Goal: Task Accomplishment & Management: Complete application form

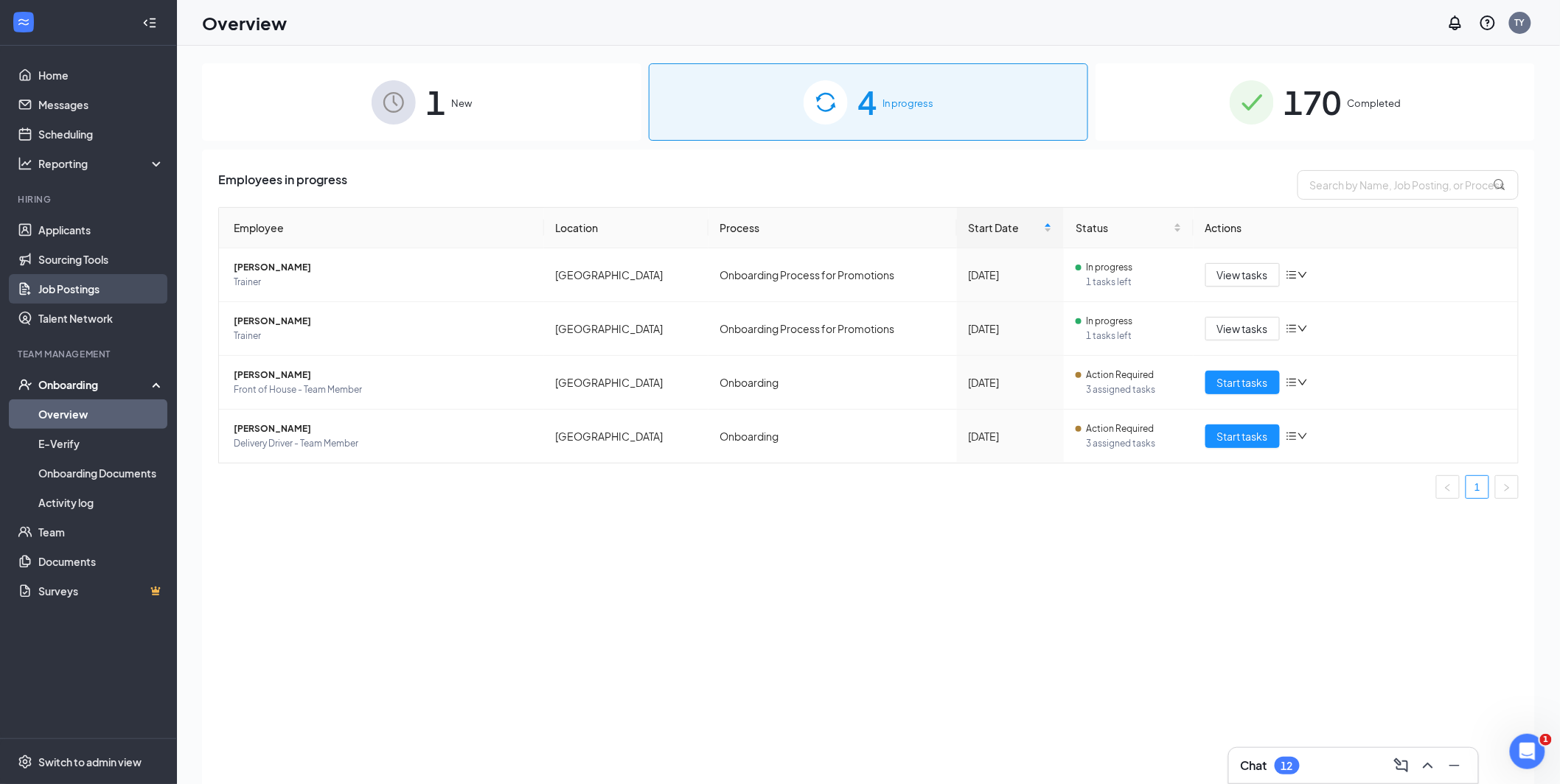
click at [82, 289] on link "Job Postings" at bounding box center [101, 289] width 126 height 30
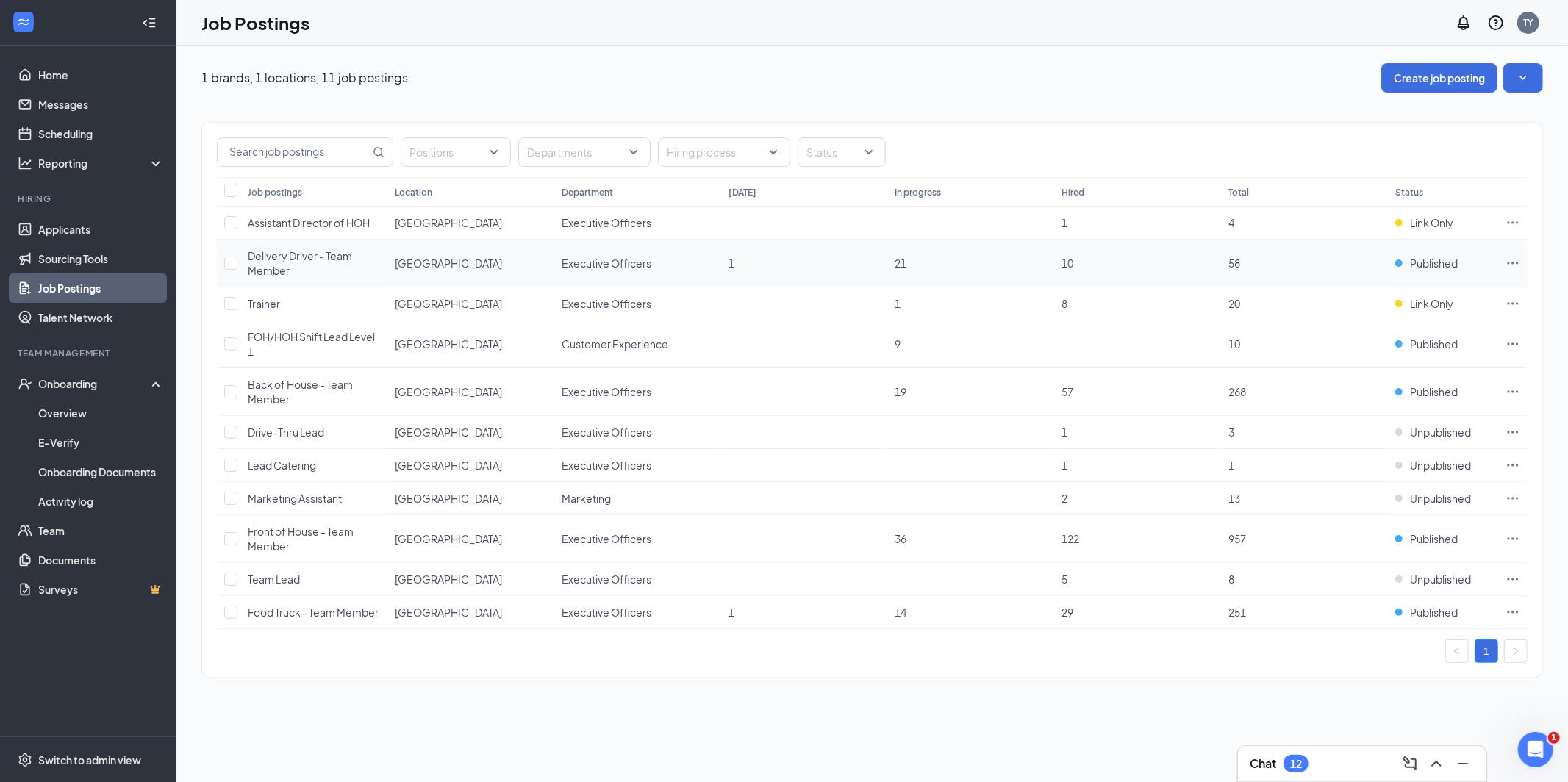
click at [1510, 263] on icon "Ellipses" at bounding box center [1512, 263] width 11 height 2
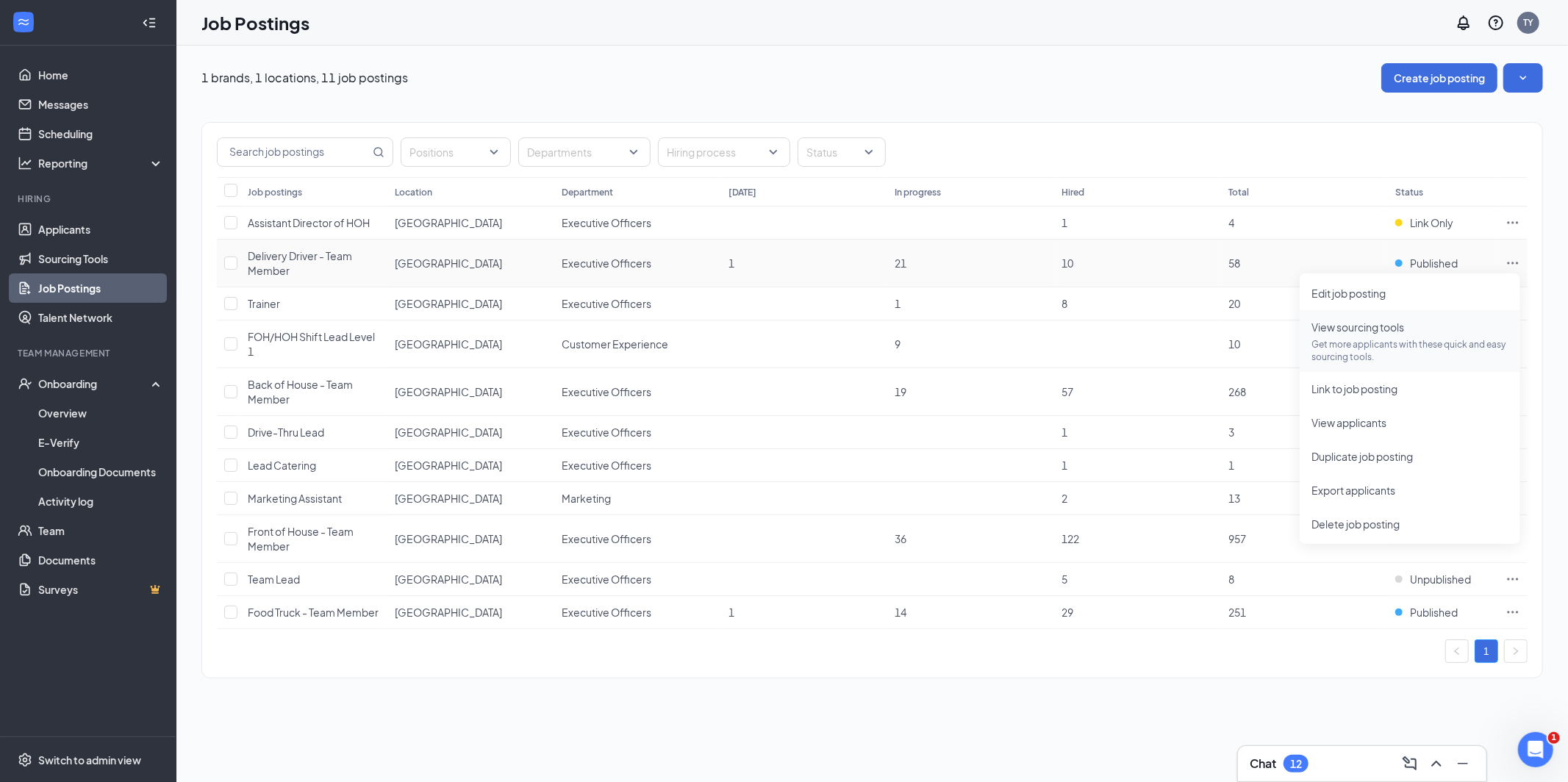
click at [1349, 344] on p "Get more applicants with these quick and easy sourcing tools." at bounding box center [1409, 350] width 197 height 25
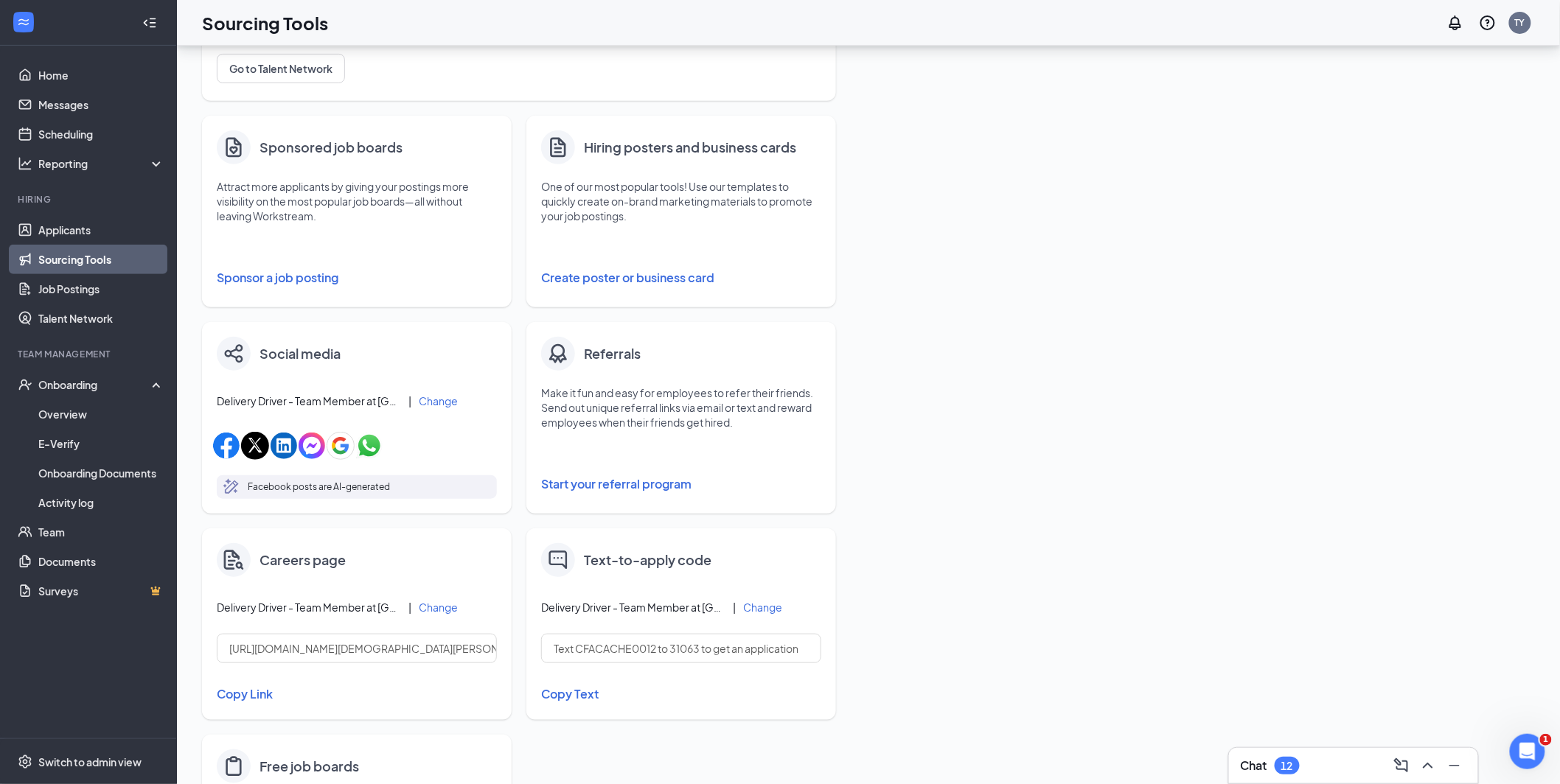
scroll to position [211, 0]
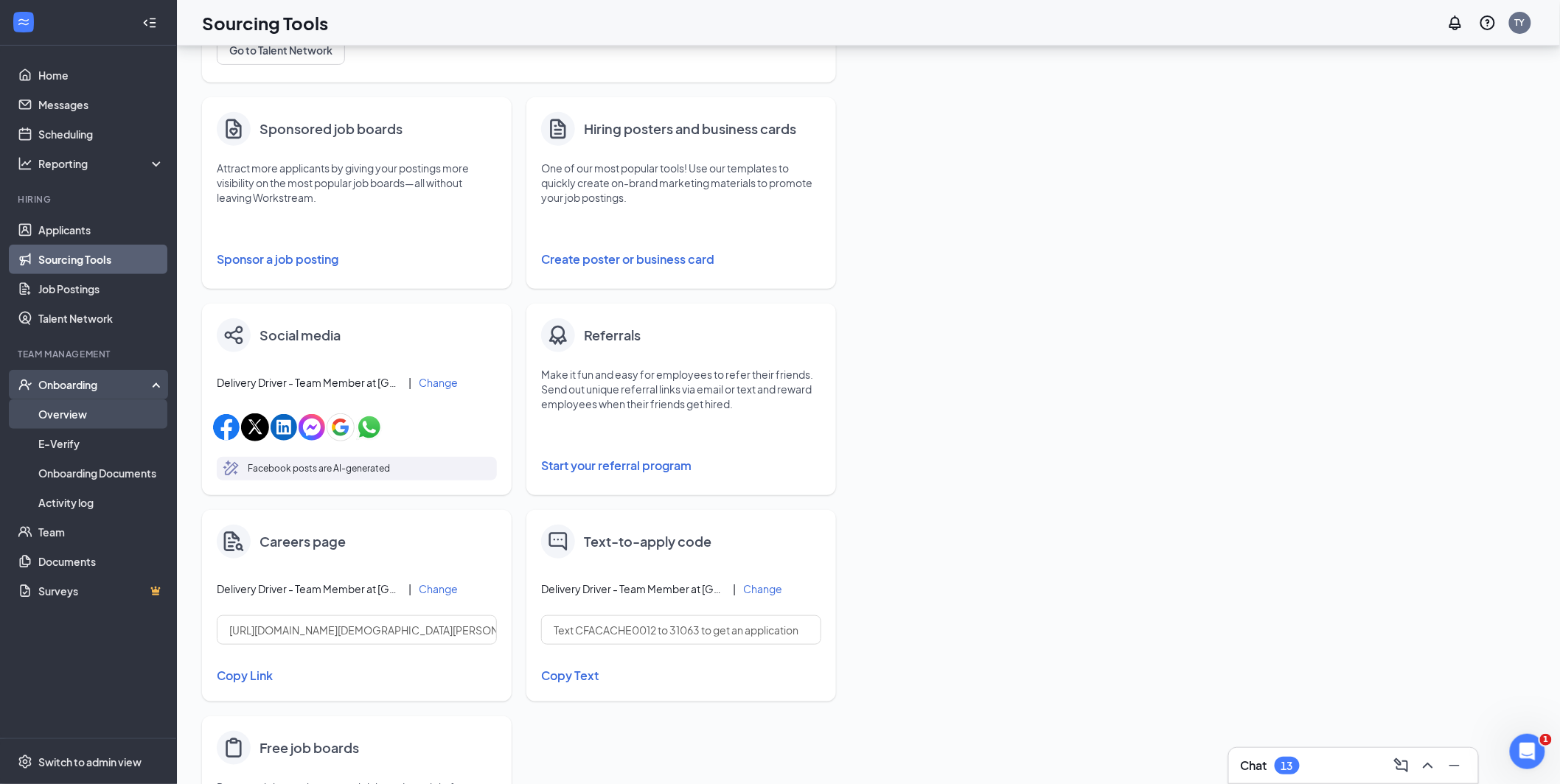
click at [59, 418] on link "Overview" at bounding box center [101, 414] width 126 height 30
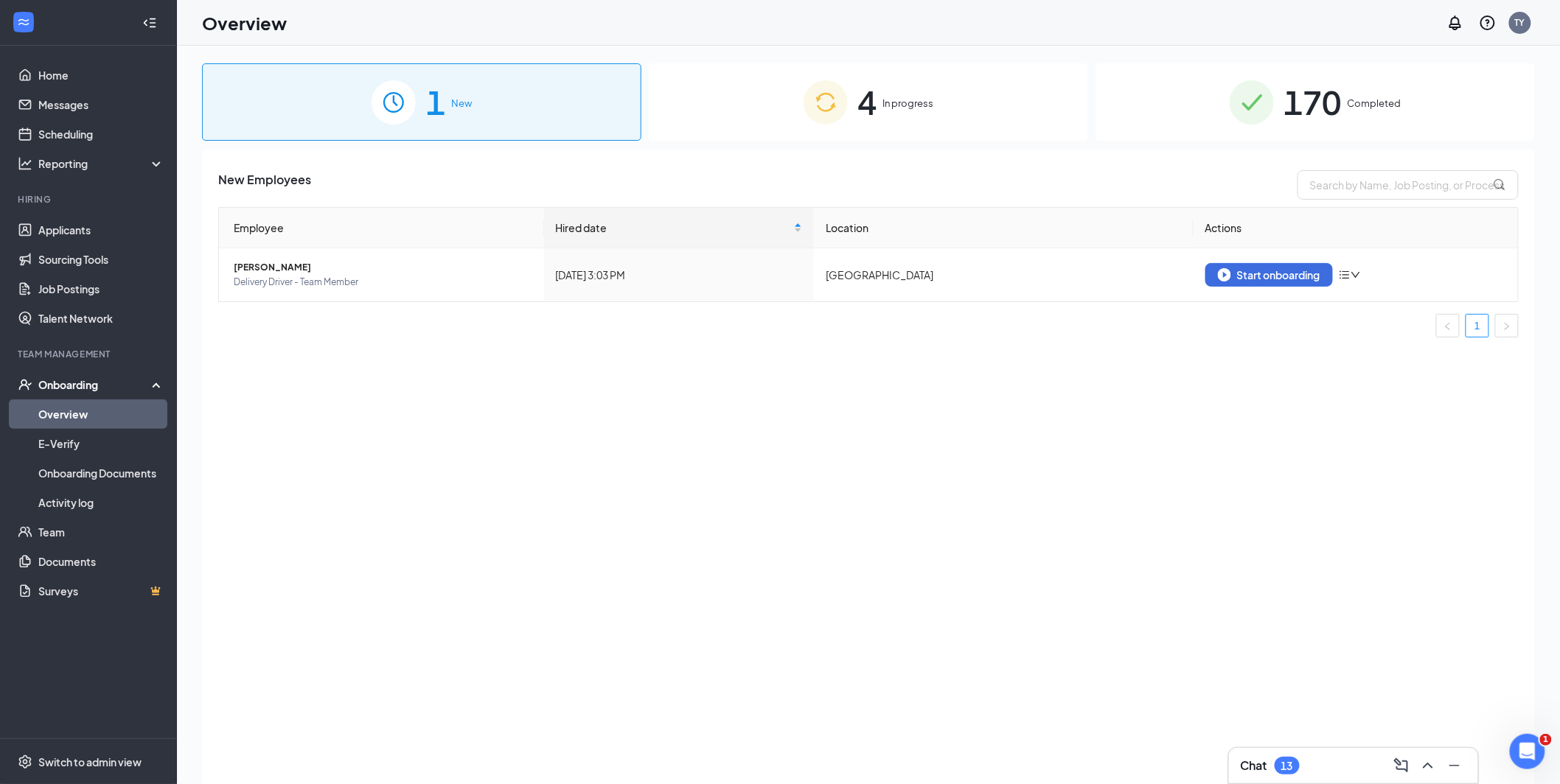
click at [830, 113] on img at bounding box center [825, 102] width 45 height 45
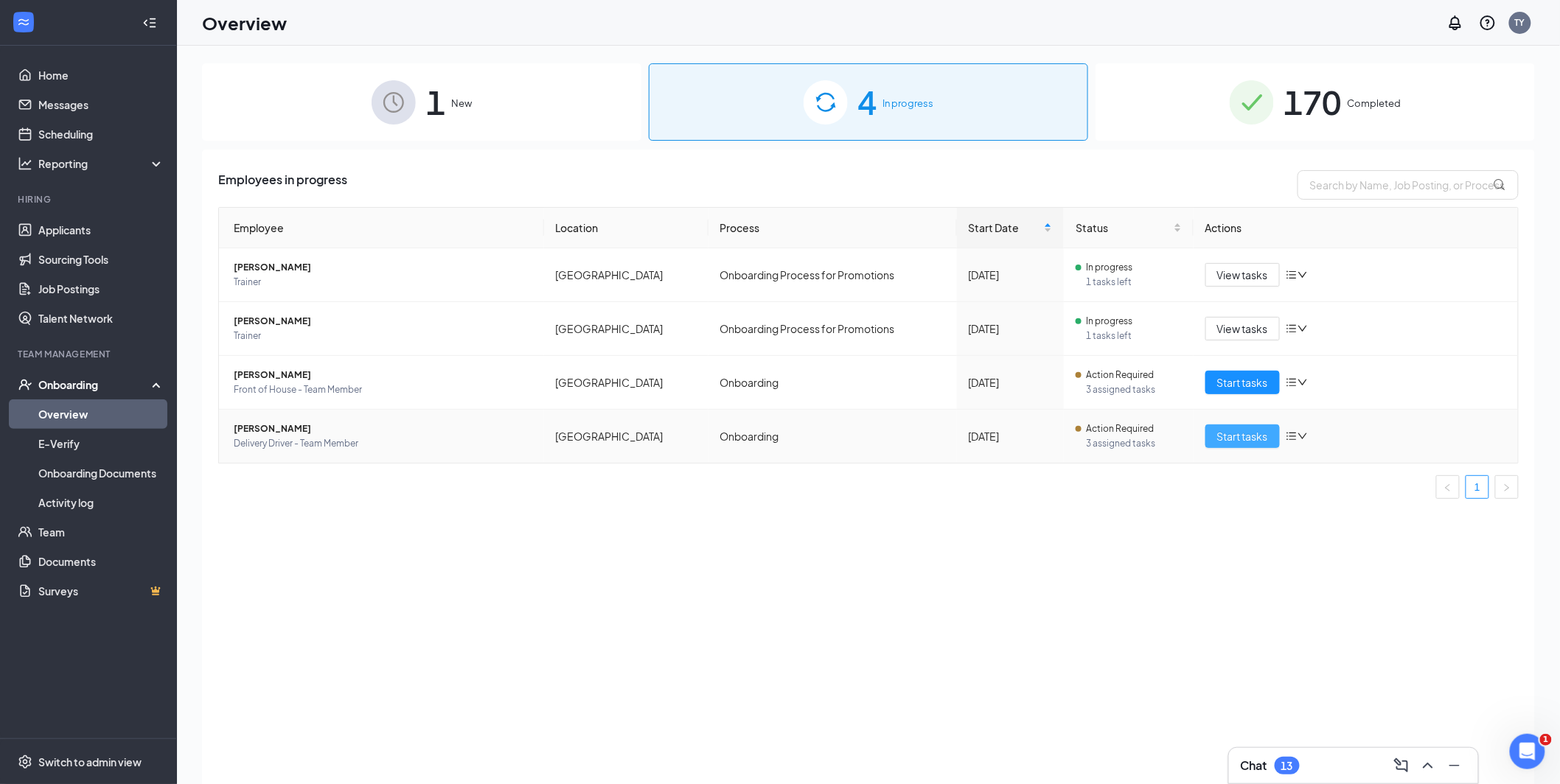
click at [1247, 440] on span "Start tasks" at bounding box center [1243, 436] width 51 height 16
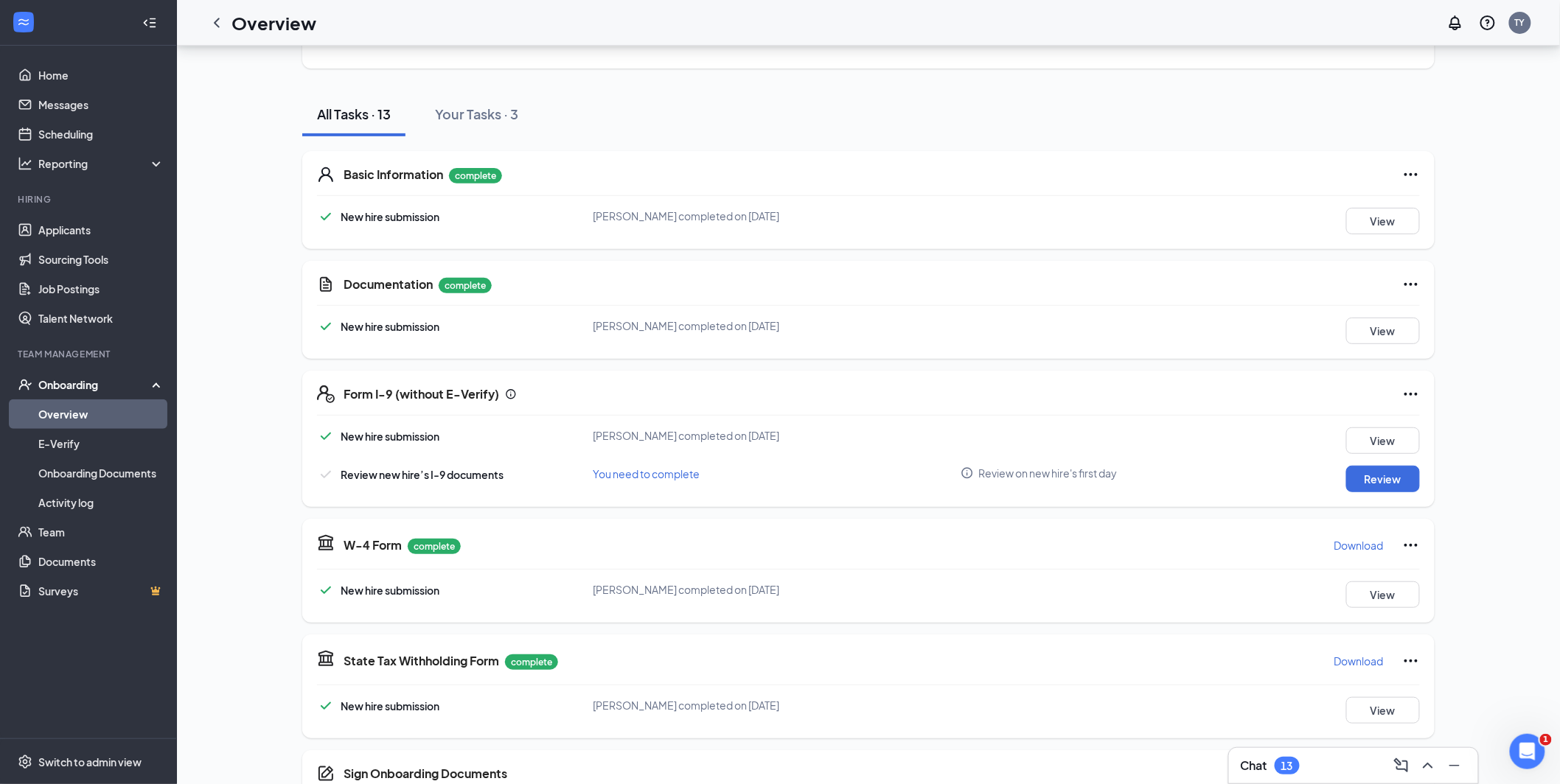
scroll to position [145, 0]
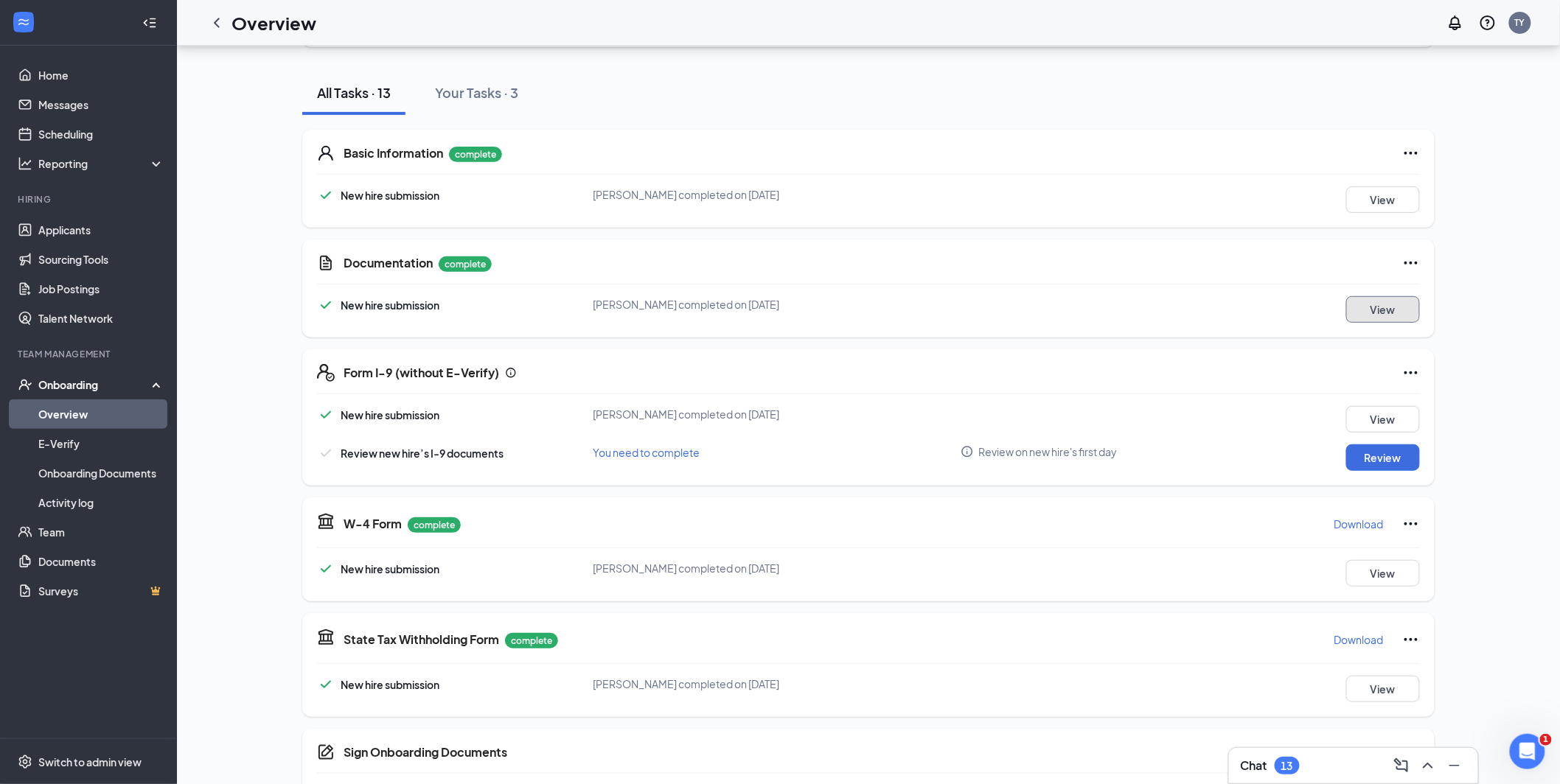
click at [1383, 302] on button "View" at bounding box center [1383, 309] width 74 height 27
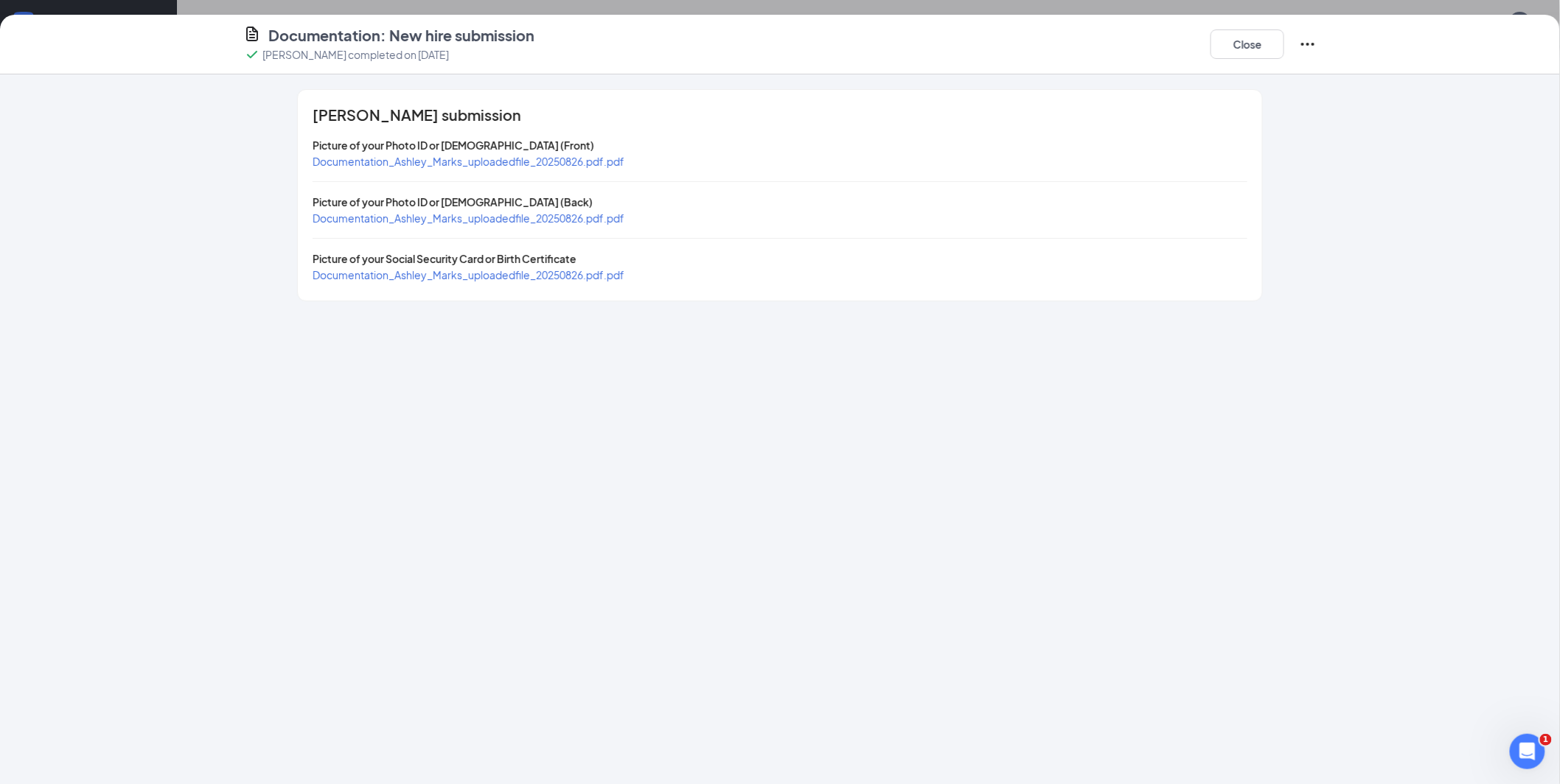
click at [381, 161] on span "Documentation_Ashley_Marks_uploadedfile_20250826.pdf.pdf" at bounding box center [468, 161] width 312 height 13
click at [442, 278] on span "Documentation_Ashley_Marks_uploadedfile_20250826.pdf.pdf" at bounding box center [468, 274] width 312 height 13
click at [1252, 50] on button "Close" at bounding box center [1248, 45] width 74 height 30
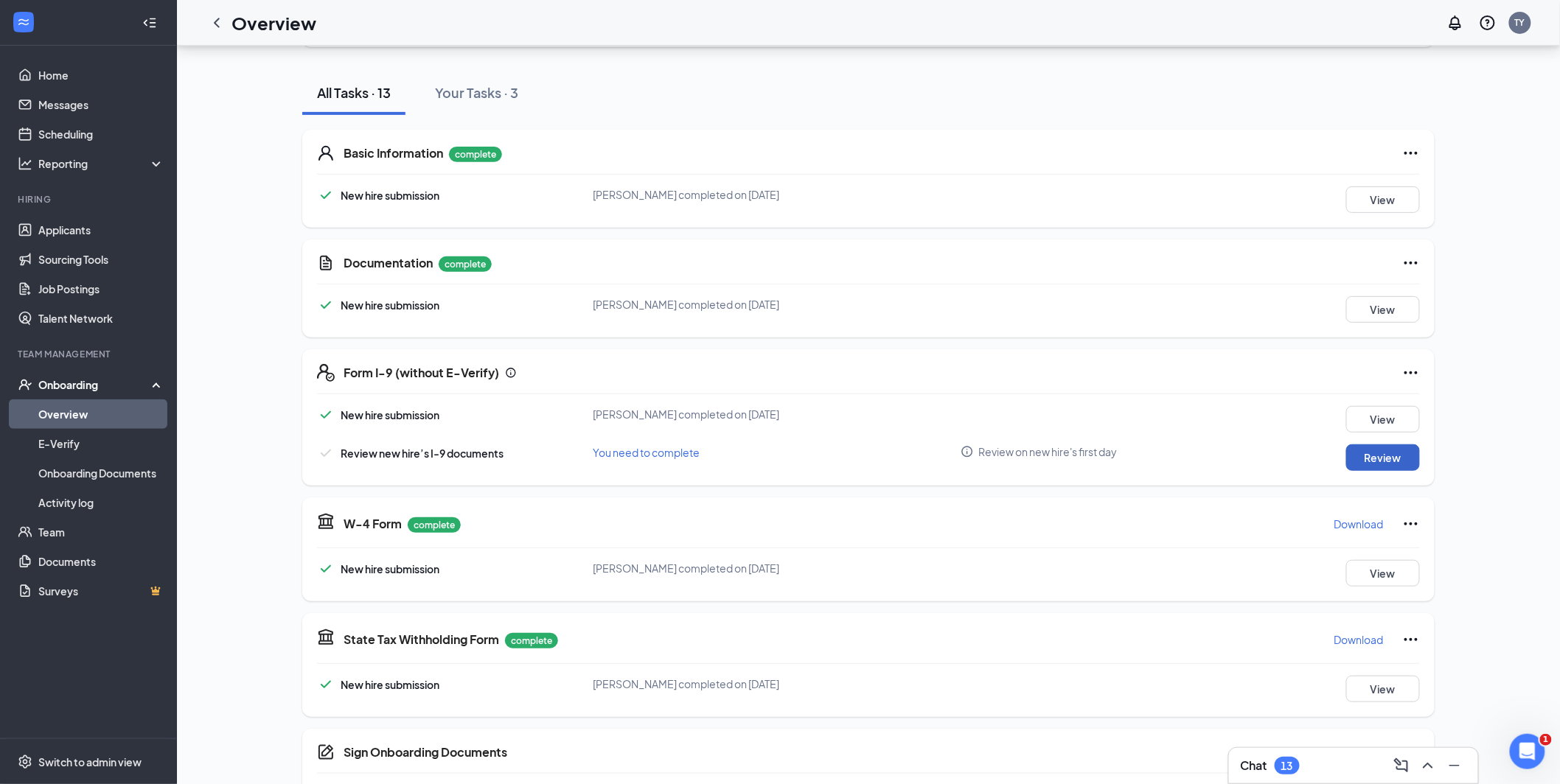
click at [1385, 457] on button "Review" at bounding box center [1383, 457] width 74 height 27
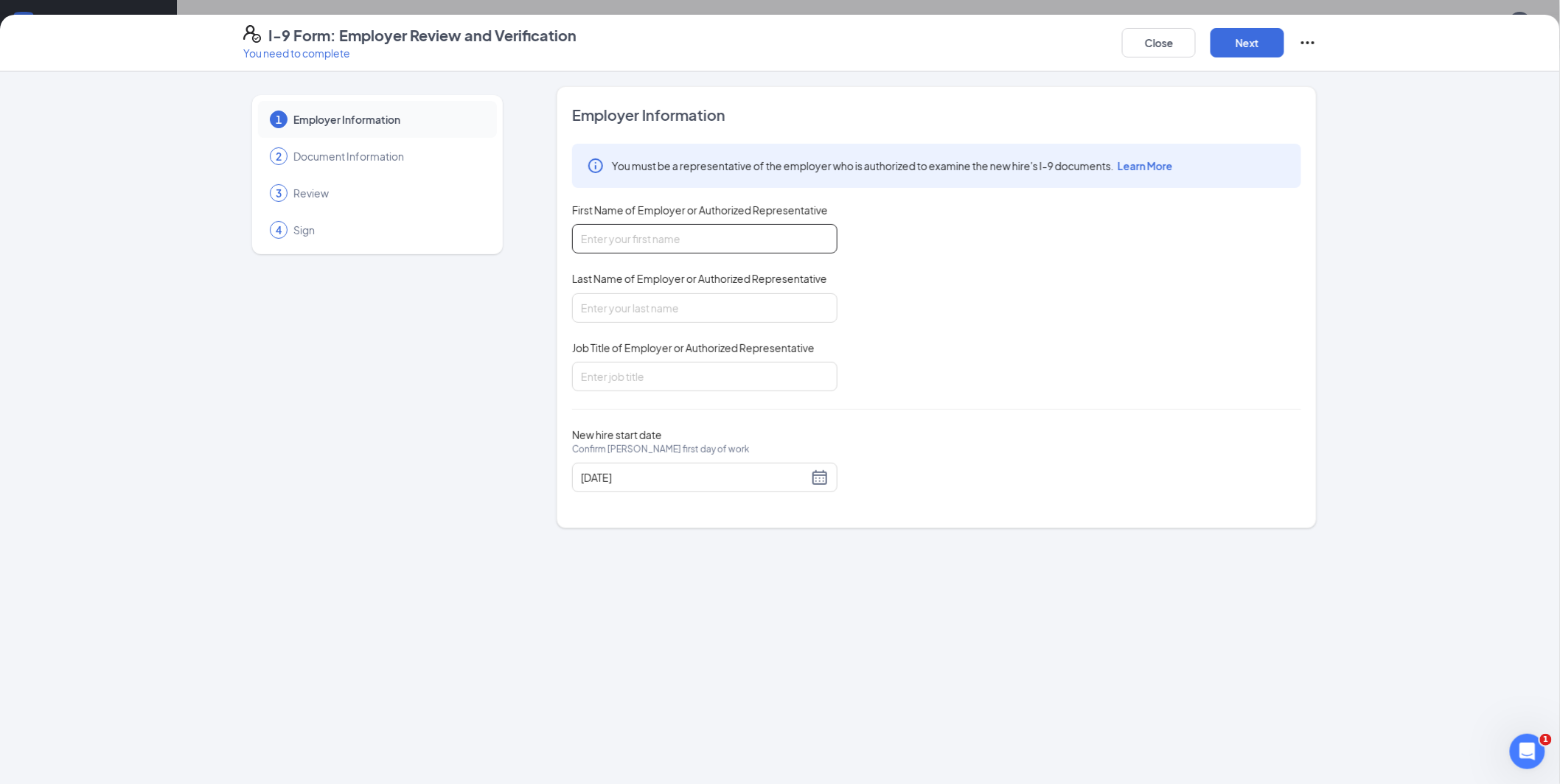
click at [672, 245] on input "First Name of Employer or Authorized Representative" at bounding box center [705, 238] width 265 height 30
type input "[PERSON_NAME]"
type input "[GEOGRAPHIC_DATA]"
click at [700, 367] on input "Job Title of Employer or Authorized Representative" at bounding box center [705, 377] width 265 height 30
type input "Executive Officer"
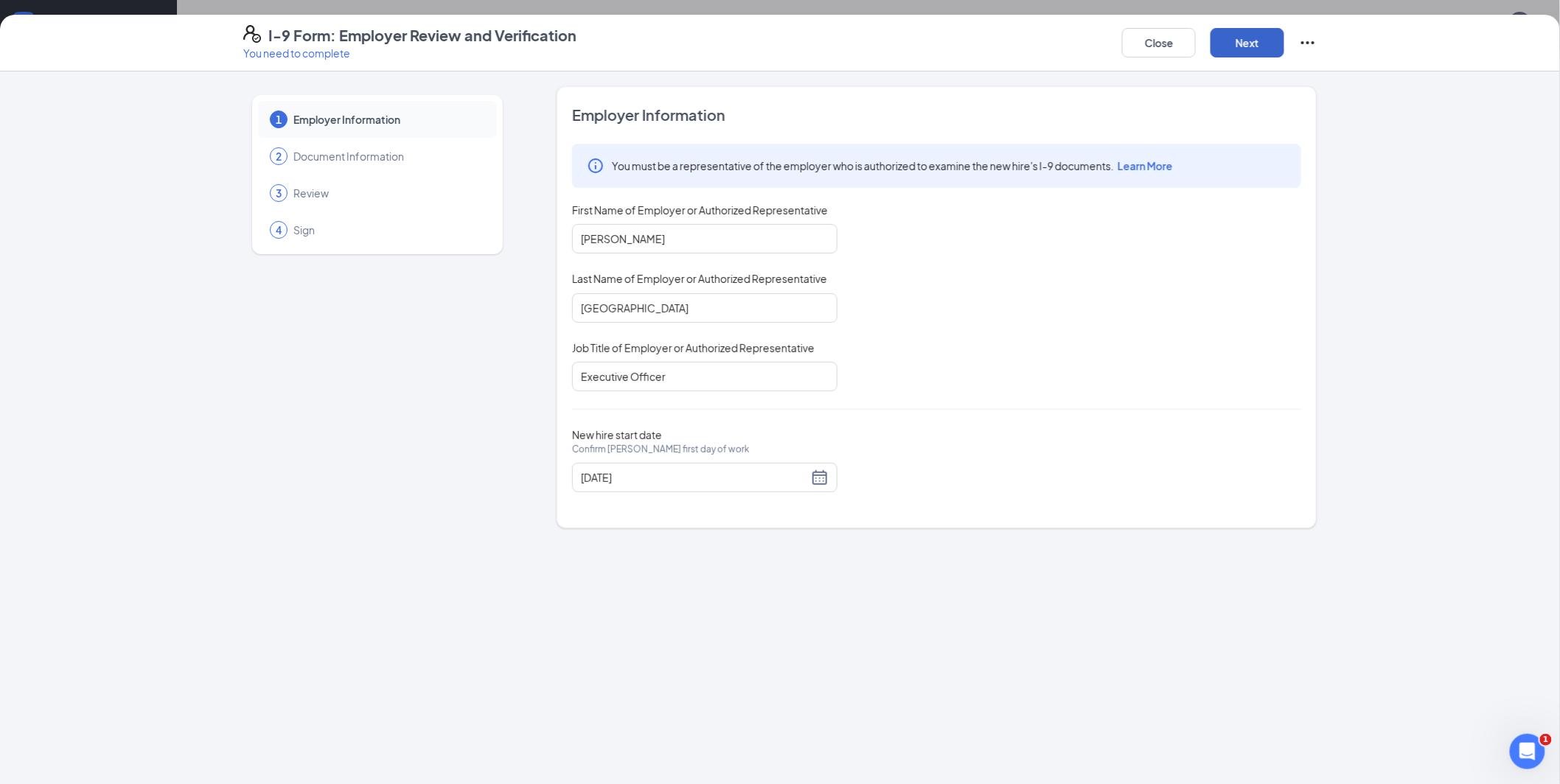
click at [1239, 45] on button "Next" at bounding box center [1248, 43] width 74 height 30
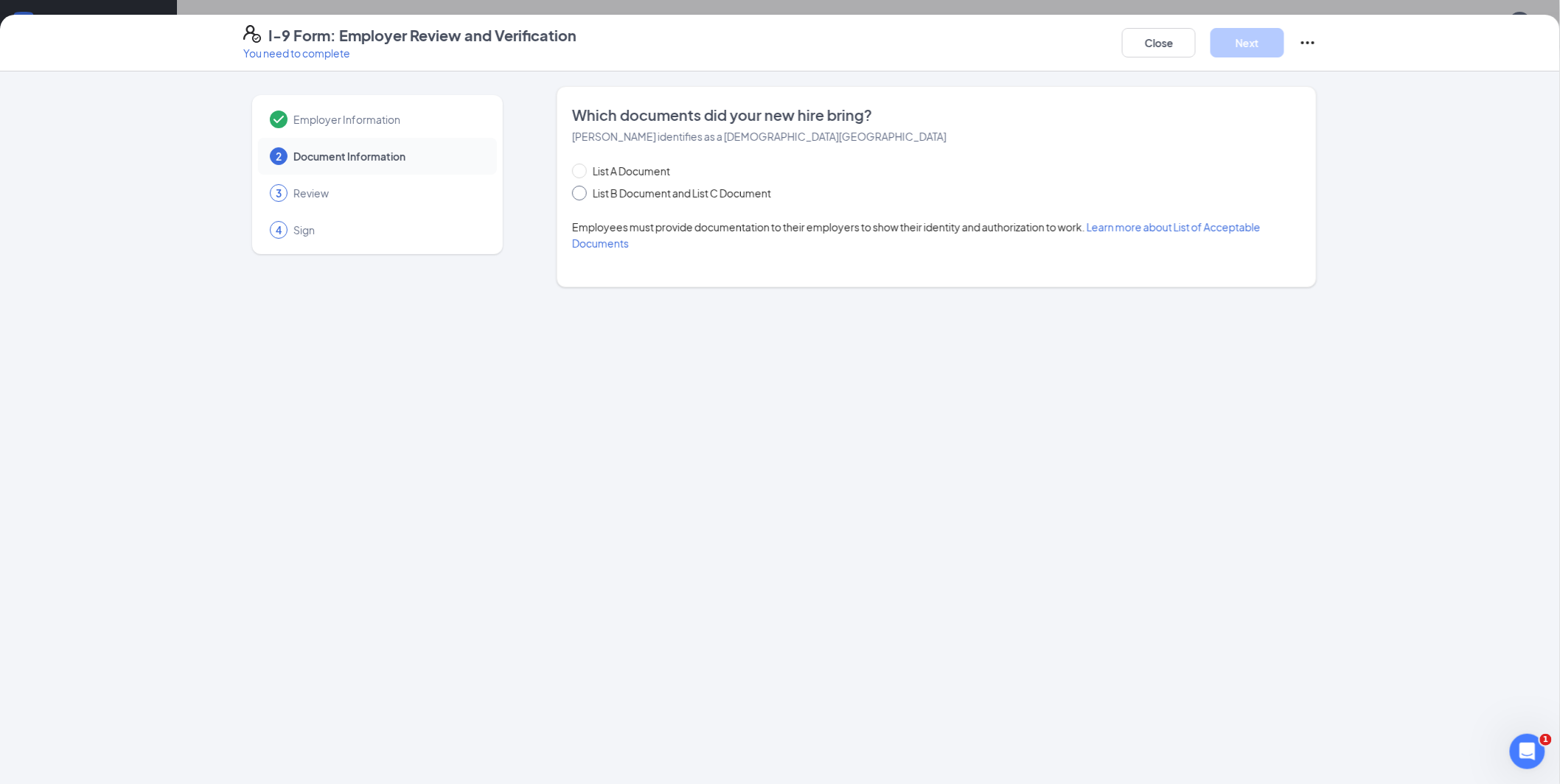
click at [584, 196] on span at bounding box center [580, 193] width 15 height 15
click at [583, 196] on input "List B Document and List C Document" at bounding box center [578, 191] width 10 height 10
radio input "true"
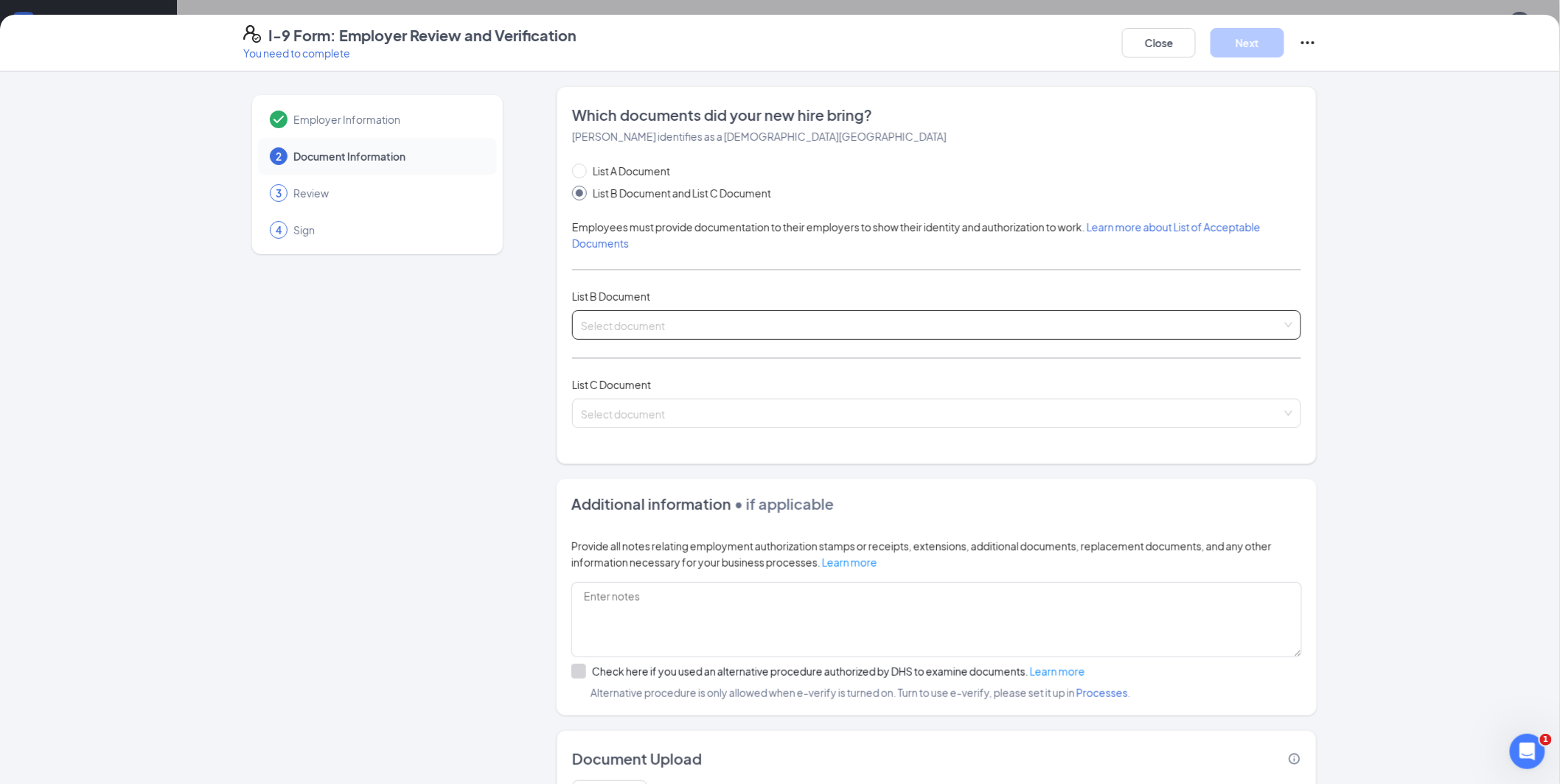
click at [752, 332] on input "search" at bounding box center [931, 322] width 701 height 22
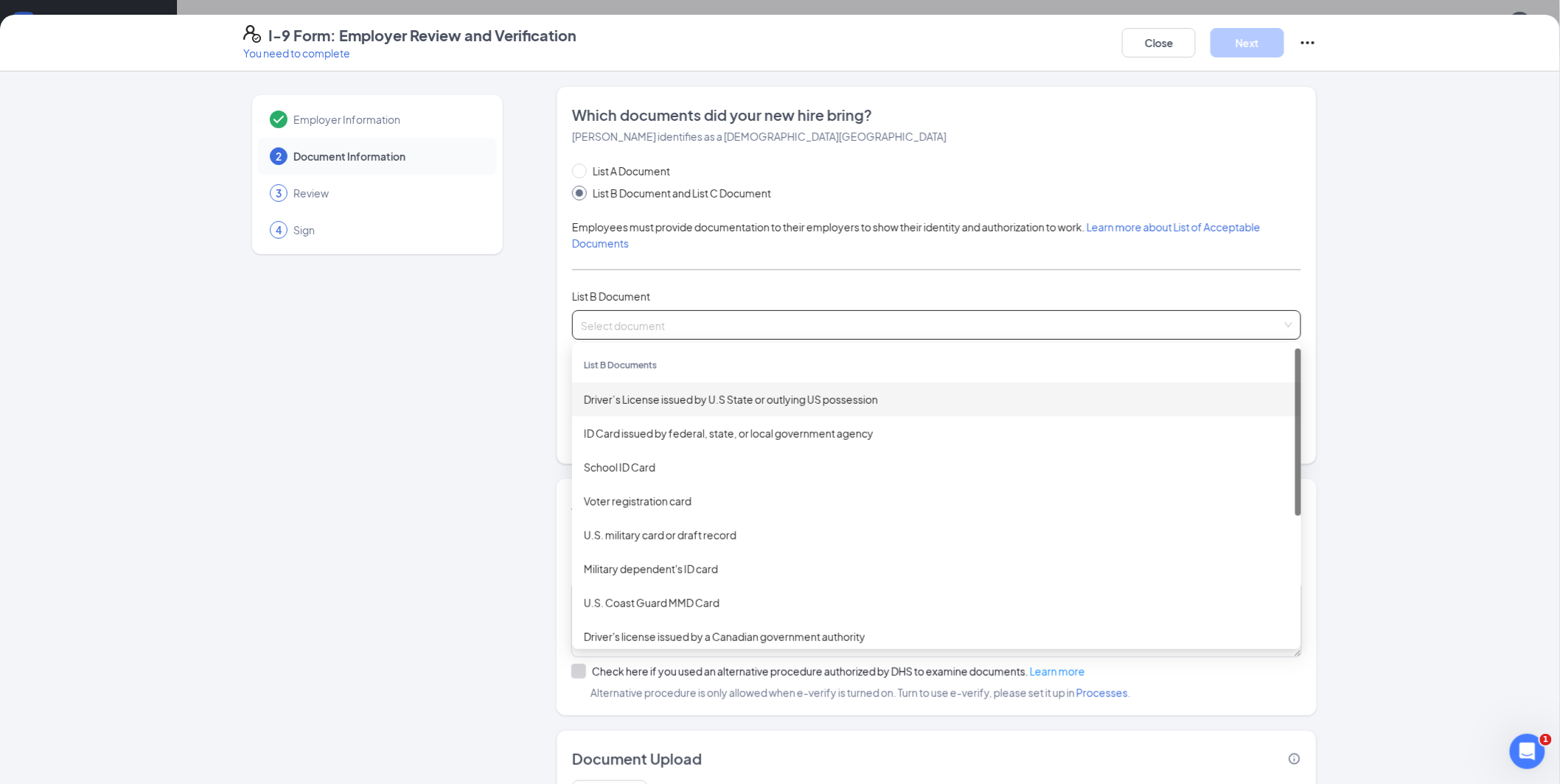
click at [664, 401] on div "Driver’s License issued by U.S State or outlying US possession" at bounding box center [937, 399] width 706 height 16
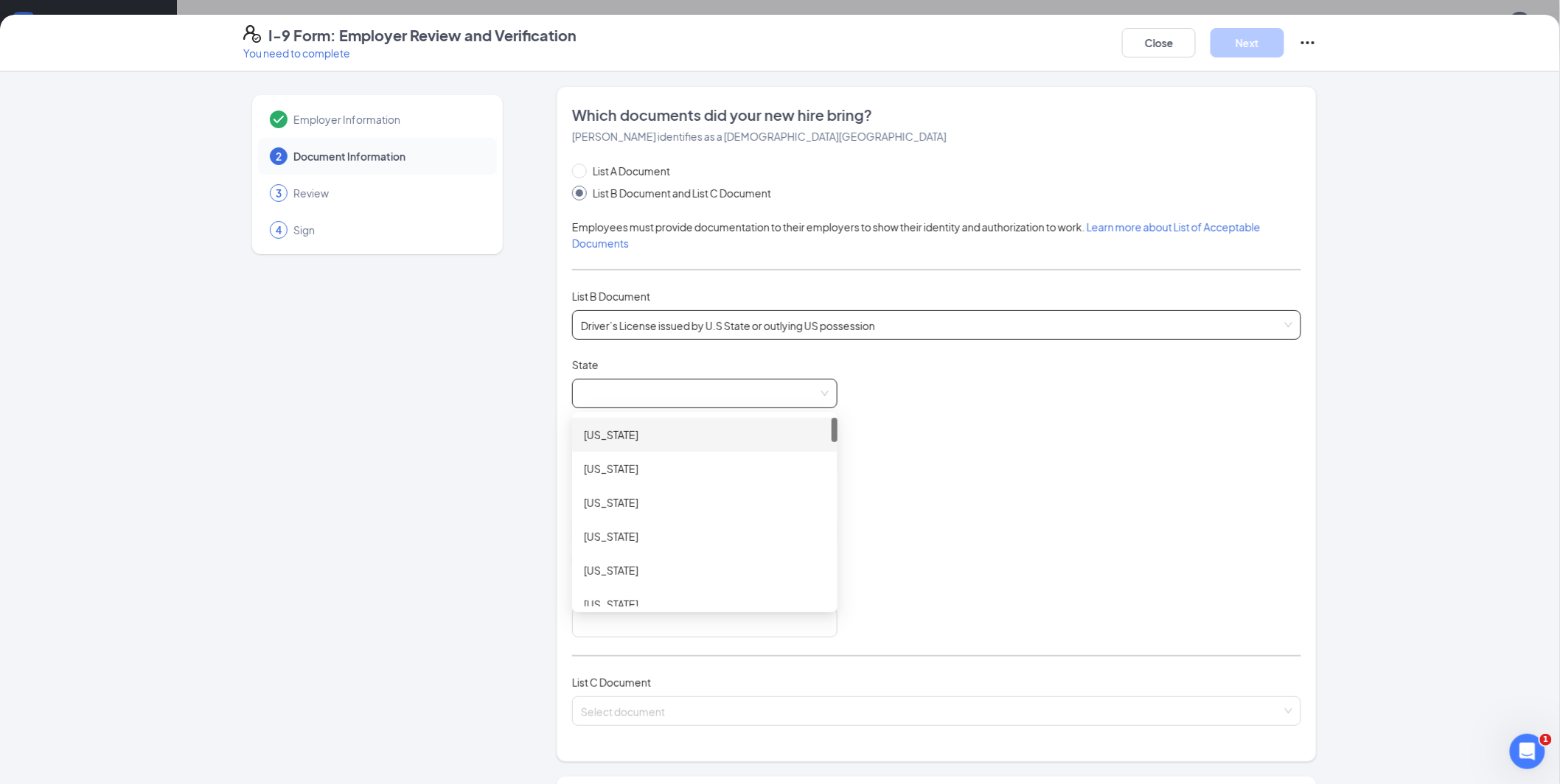
click at [662, 400] on span at bounding box center [704, 393] width 248 height 28
click at [669, 502] on div "[US_STATE]" at bounding box center [704, 507] width 242 height 16
click at [660, 463] on input "Document Number" at bounding box center [705, 463] width 265 height 30
type input "E083424671"
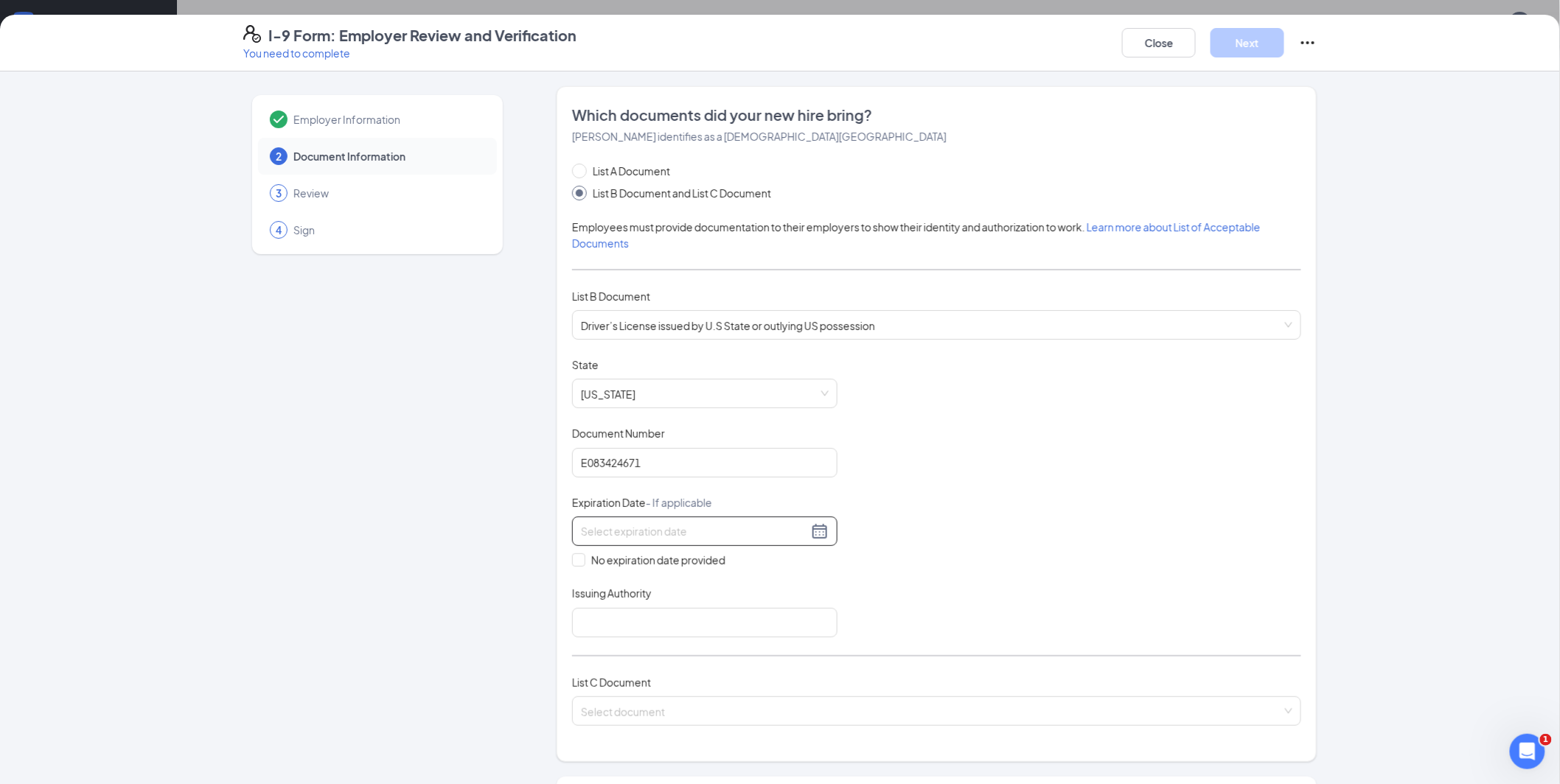
click at [644, 529] on input at bounding box center [694, 532] width 227 height 16
click at [718, 710] on div "30" at bounding box center [721, 707] width 18 height 18
type input "[DATE]"
click at [618, 617] on input "Issuing Authority" at bounding box center [705, 623] width 265 height 30
type input "D"
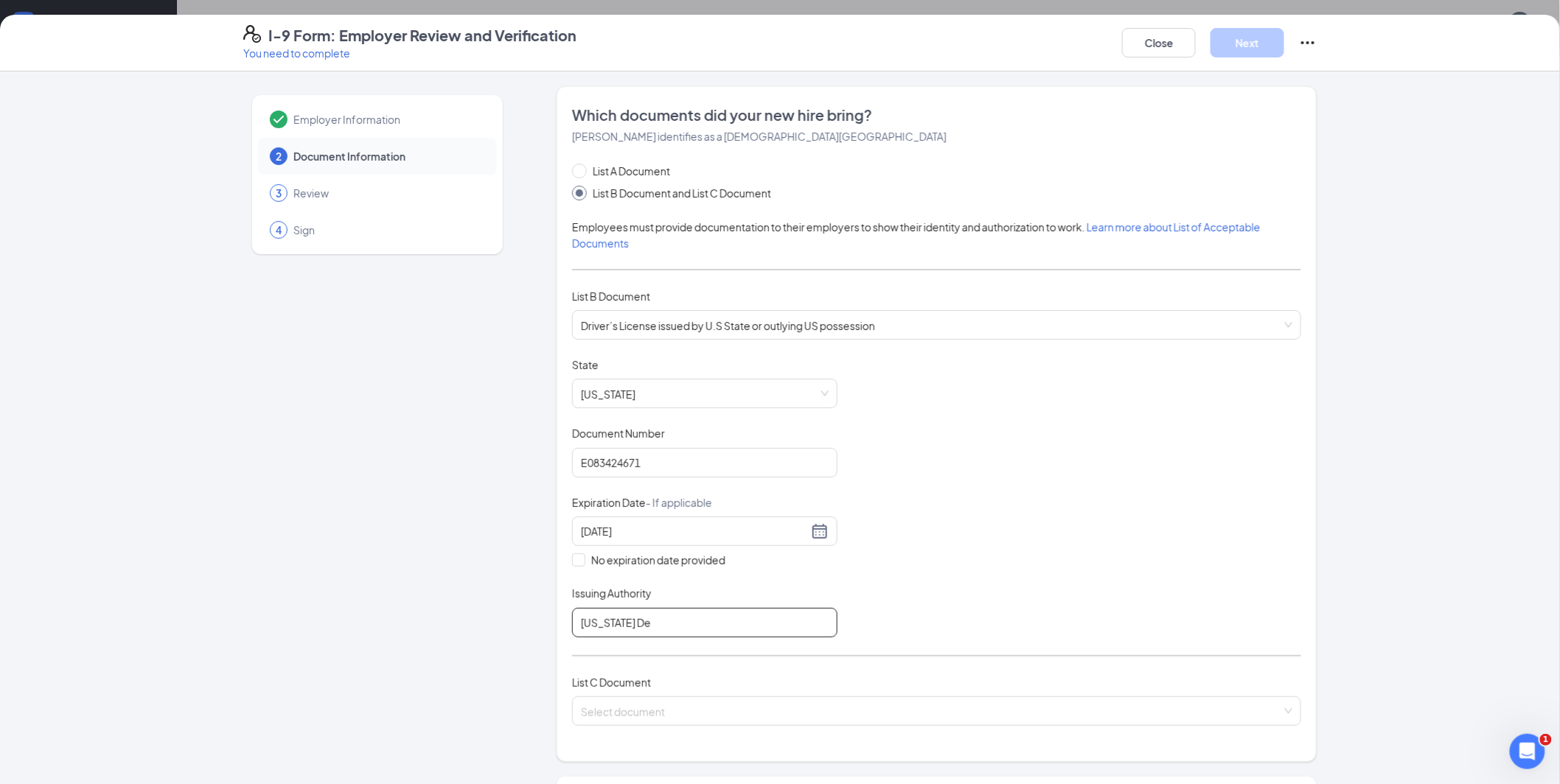
type input "[US_STATE] Department of Motor Vehicle"
click at [690, 718] on input "search" at bounding box center [931, 708] width 701 height 22
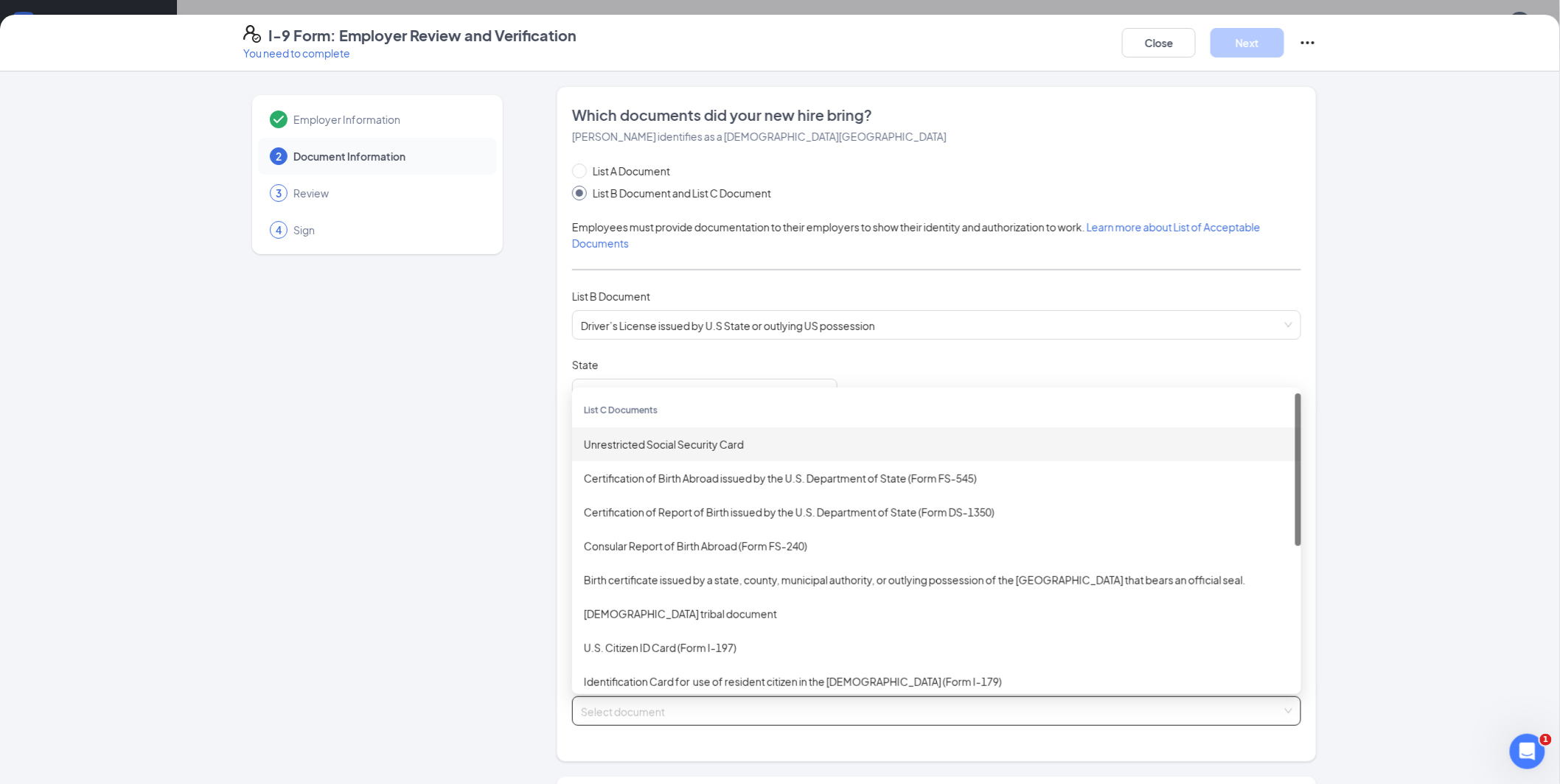
click at [636, 445] on div "Unrestricted Social Security Card" at bounding box center [937, 444] width 706 height 16
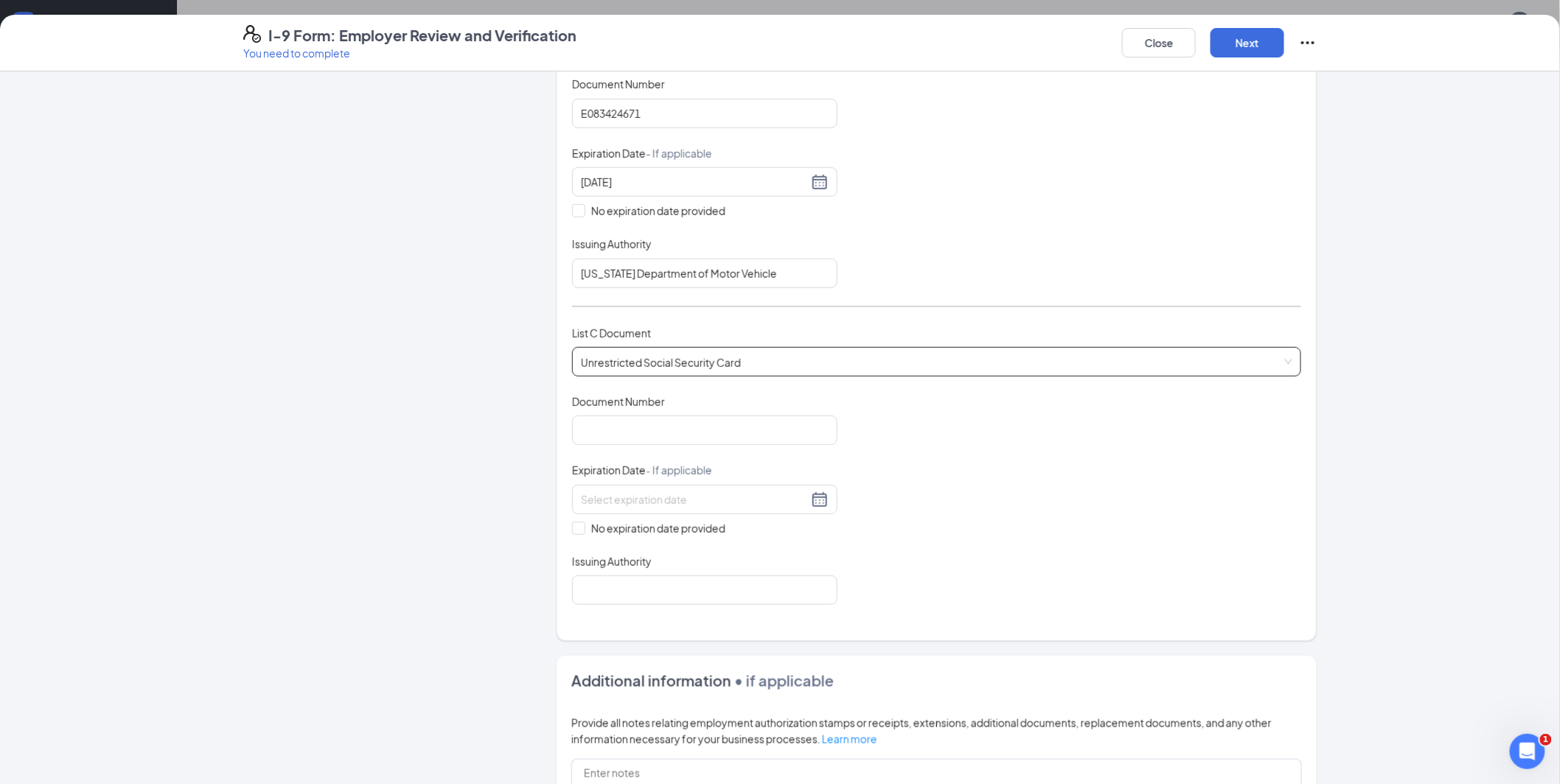
scroll to position [514, 0]
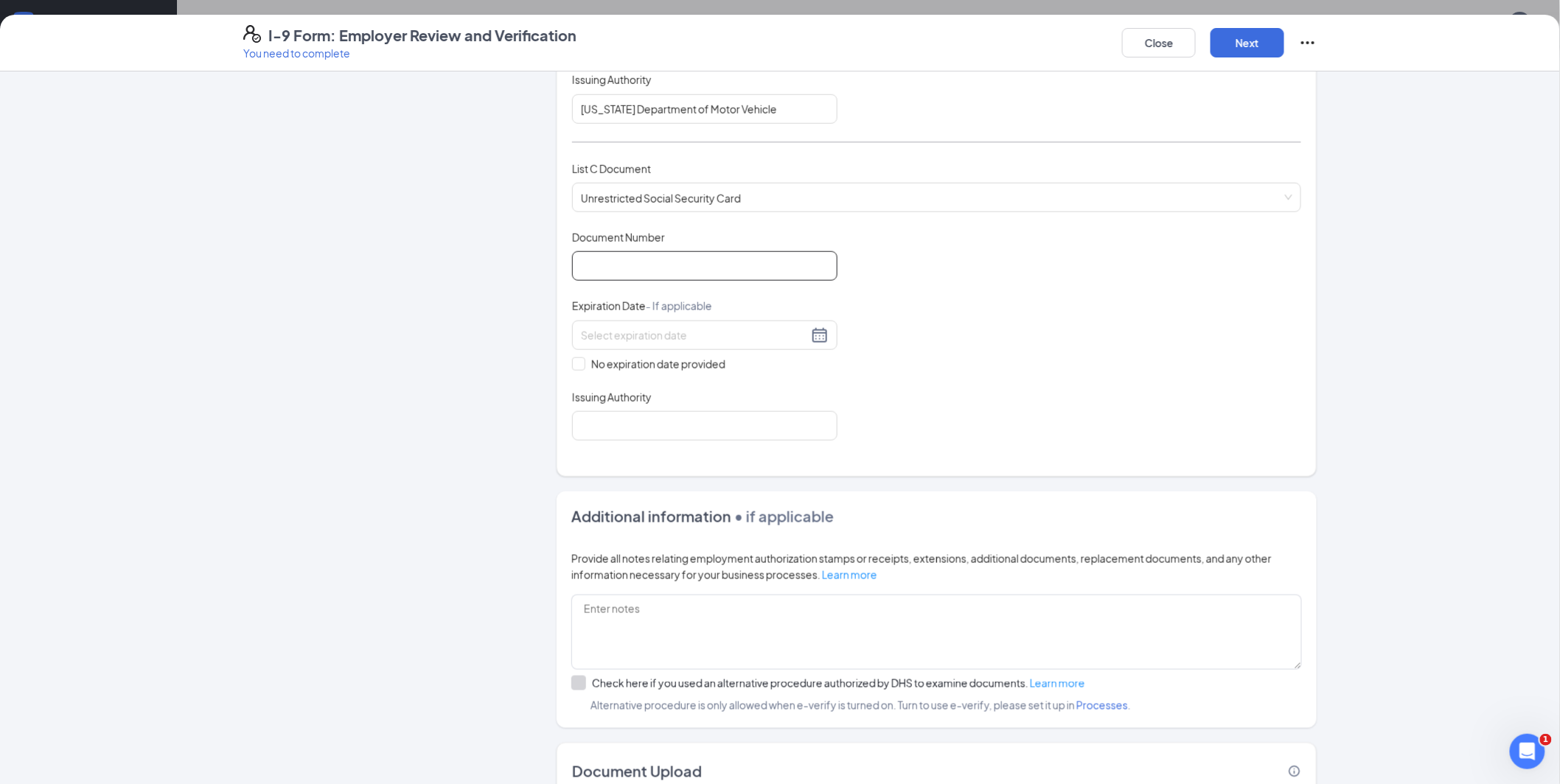
click at [656, 268] on input "Document Number" at bounding box center [705, 266] width 265 height 30
type input "443083566"
click at [578, 366] on span at bounding box center [579, 364] width 13 height 13
click at [578, 366] on input "No expiration date provided" at bounding box center [578, 363] width 10 height 10
checkbox input "true"
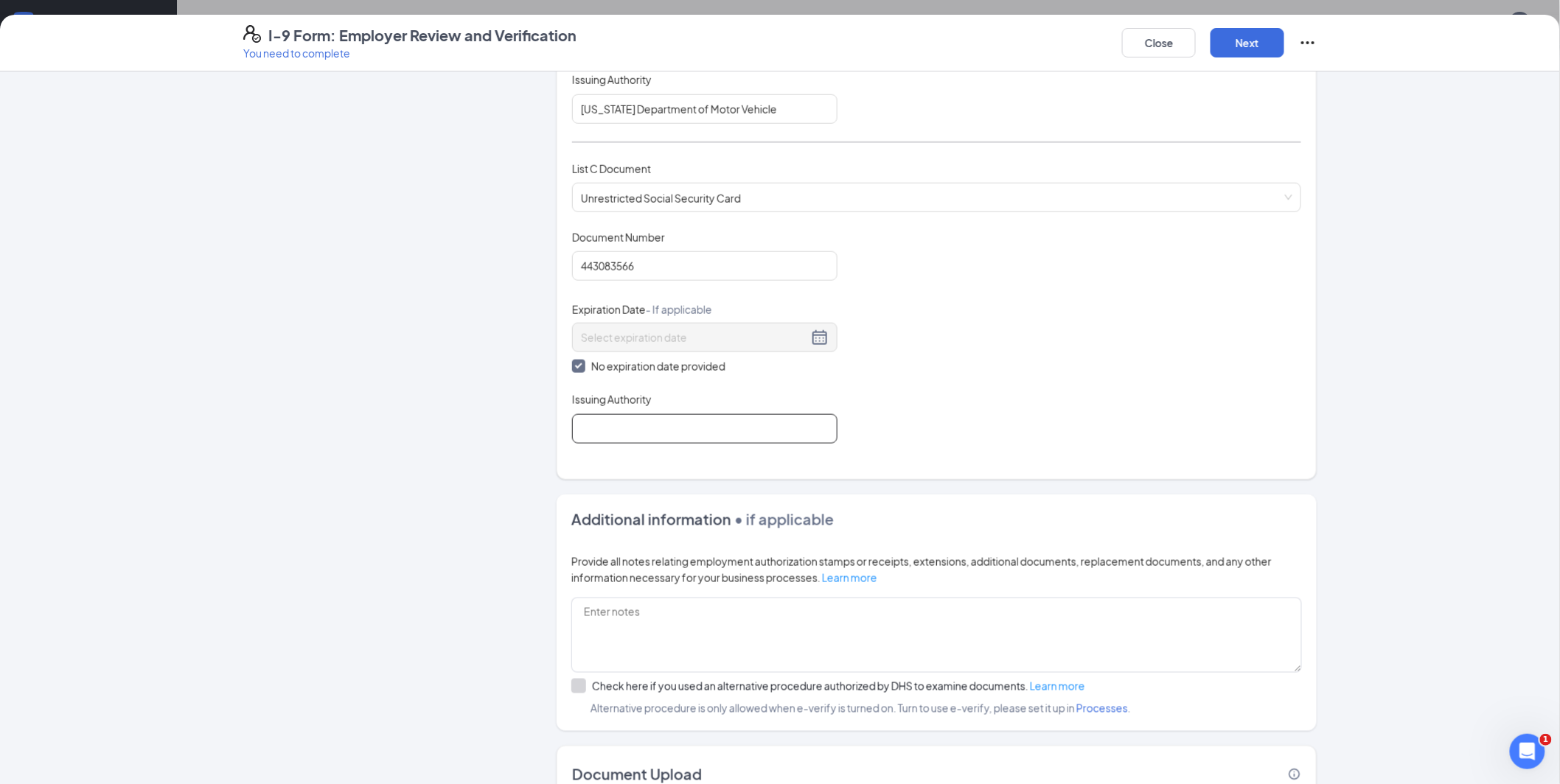
click at [626, 418] on input "Issuing Authority" at bounding box center [705, 429] width 265 height 30
type input "Social Security Administration"
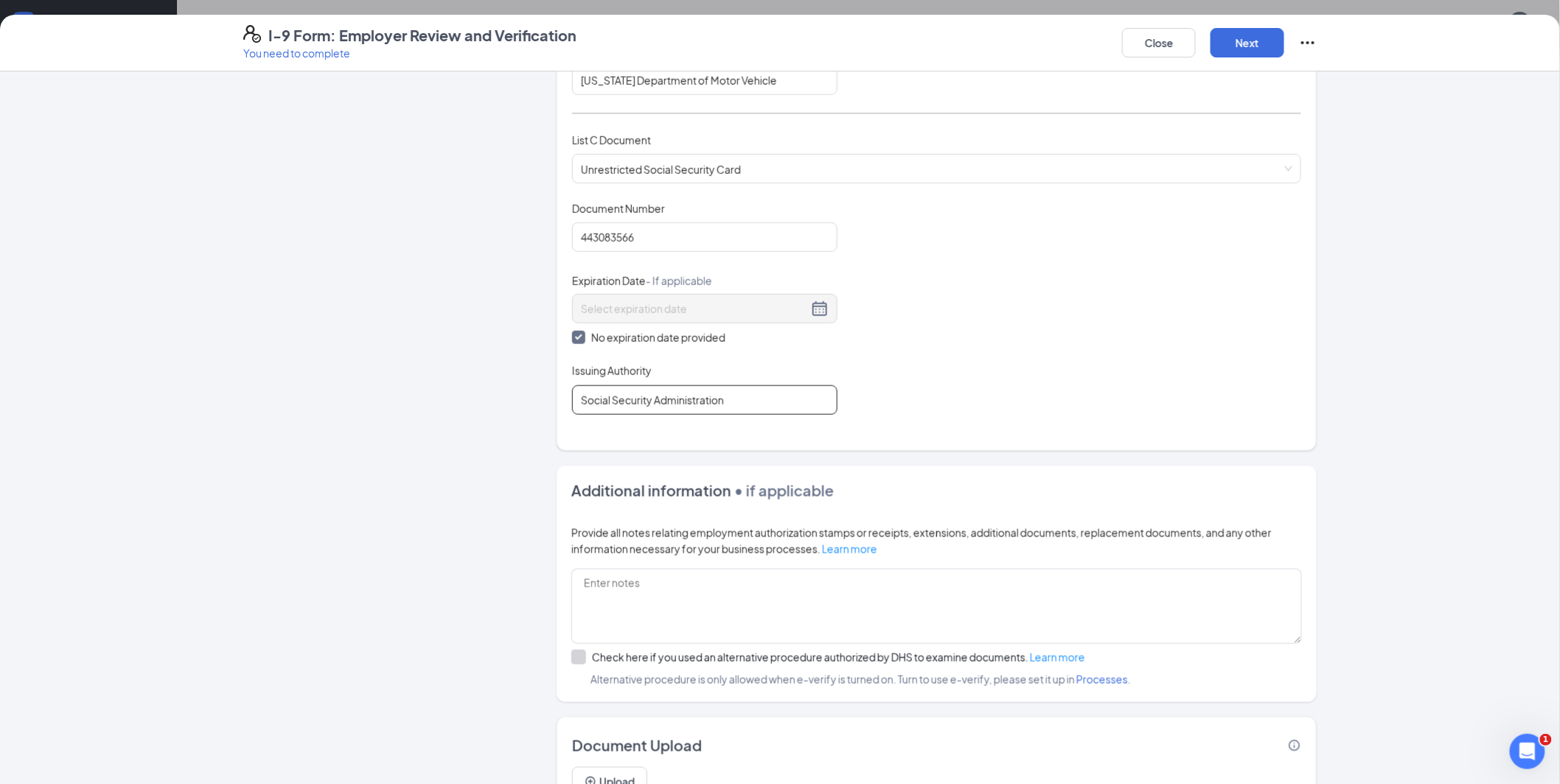
scroll to position [615, 0]
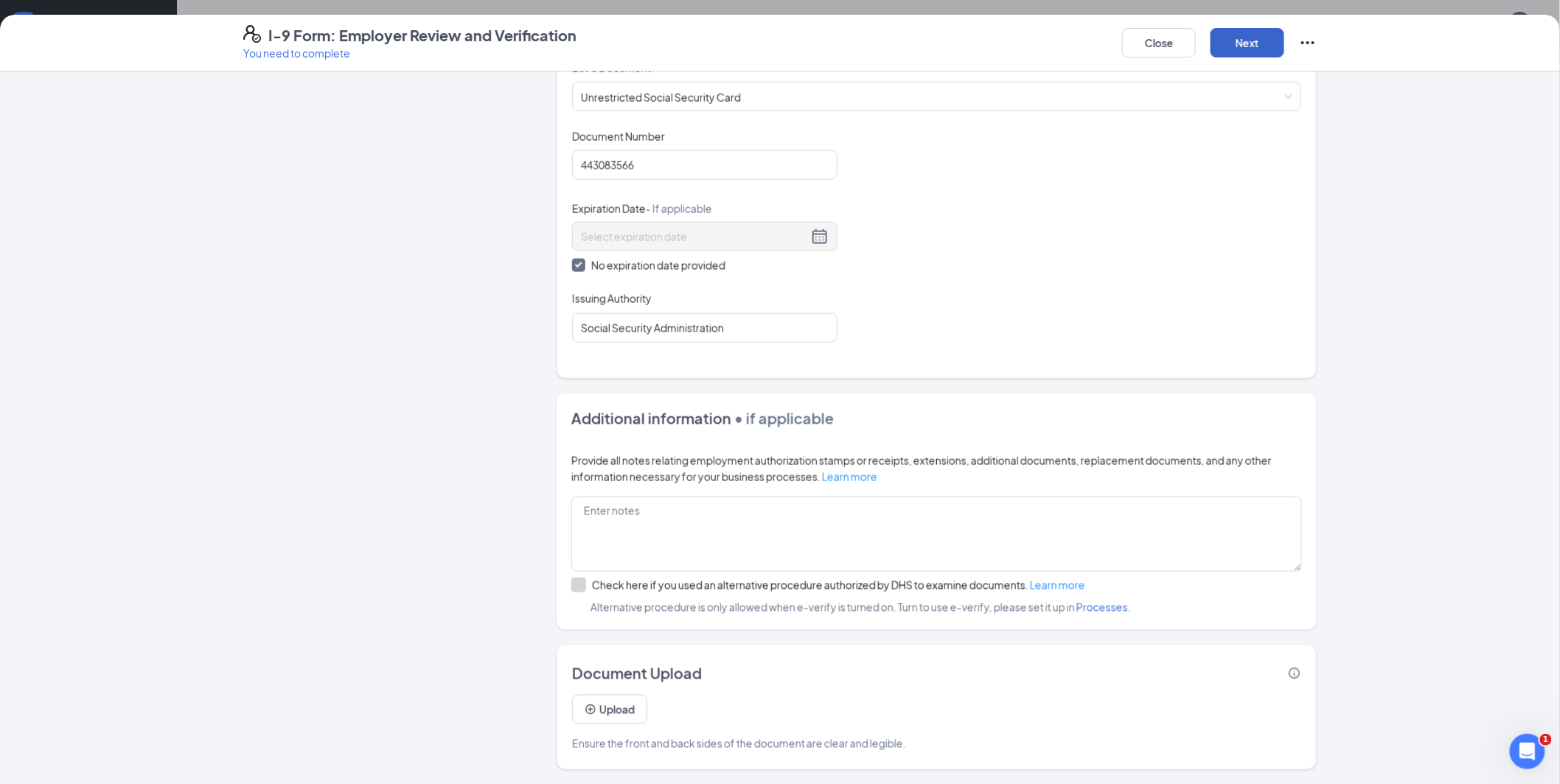
click at [1242, 45] on button "Next" at bounding box center [1248, 43] width 74 height 30
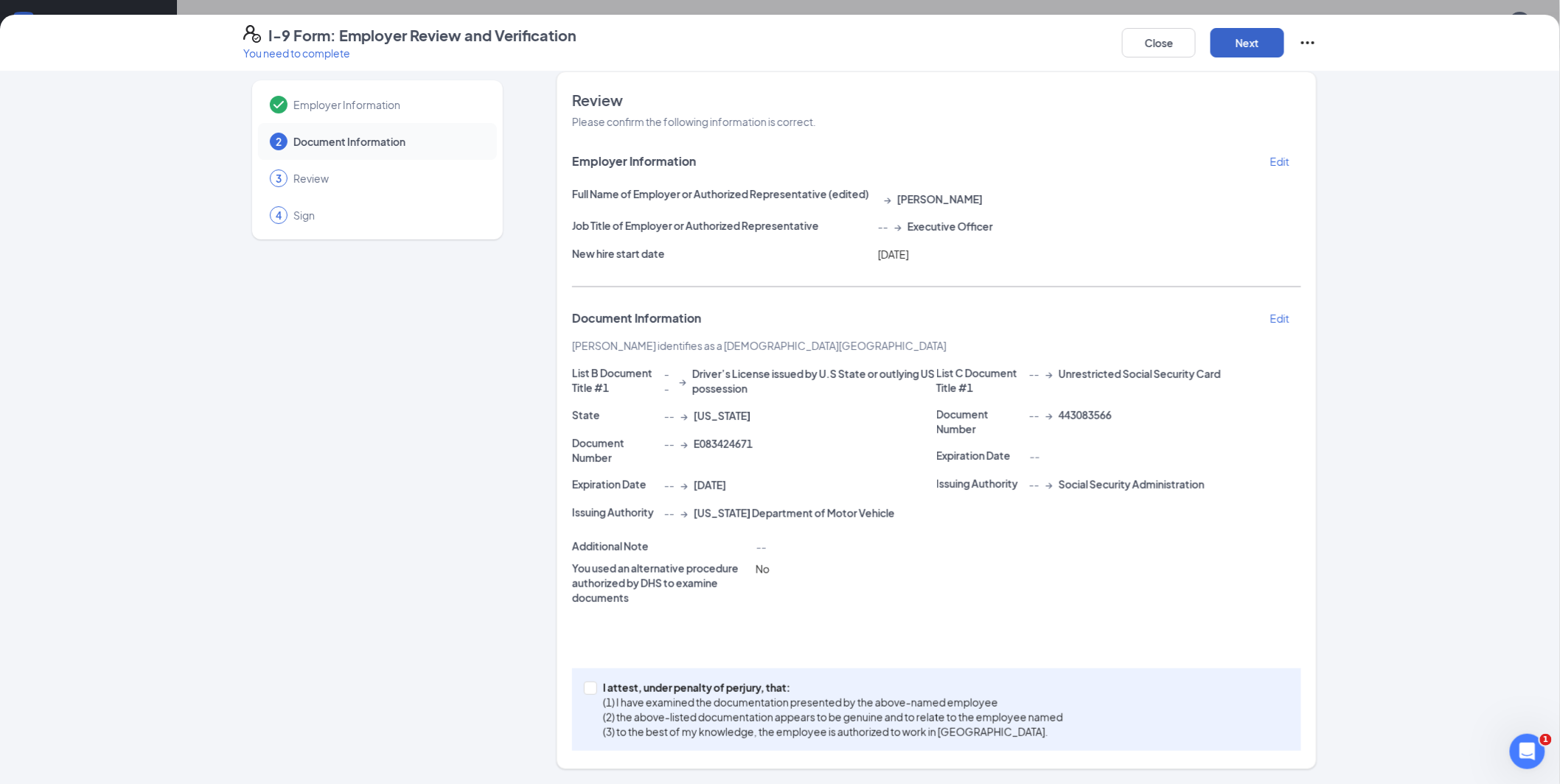
scroll to position [12, 0]
click at [584, 690] on input "I attest, under penalty of [PERSON_NAME], that: (1) I have examined the documen…" at bounding box center [589, 690] width 10 height 10
checkbox input "true"
click at [1257, 45] on button "Next" at bounding box center [1248, 43] width 74 height 30
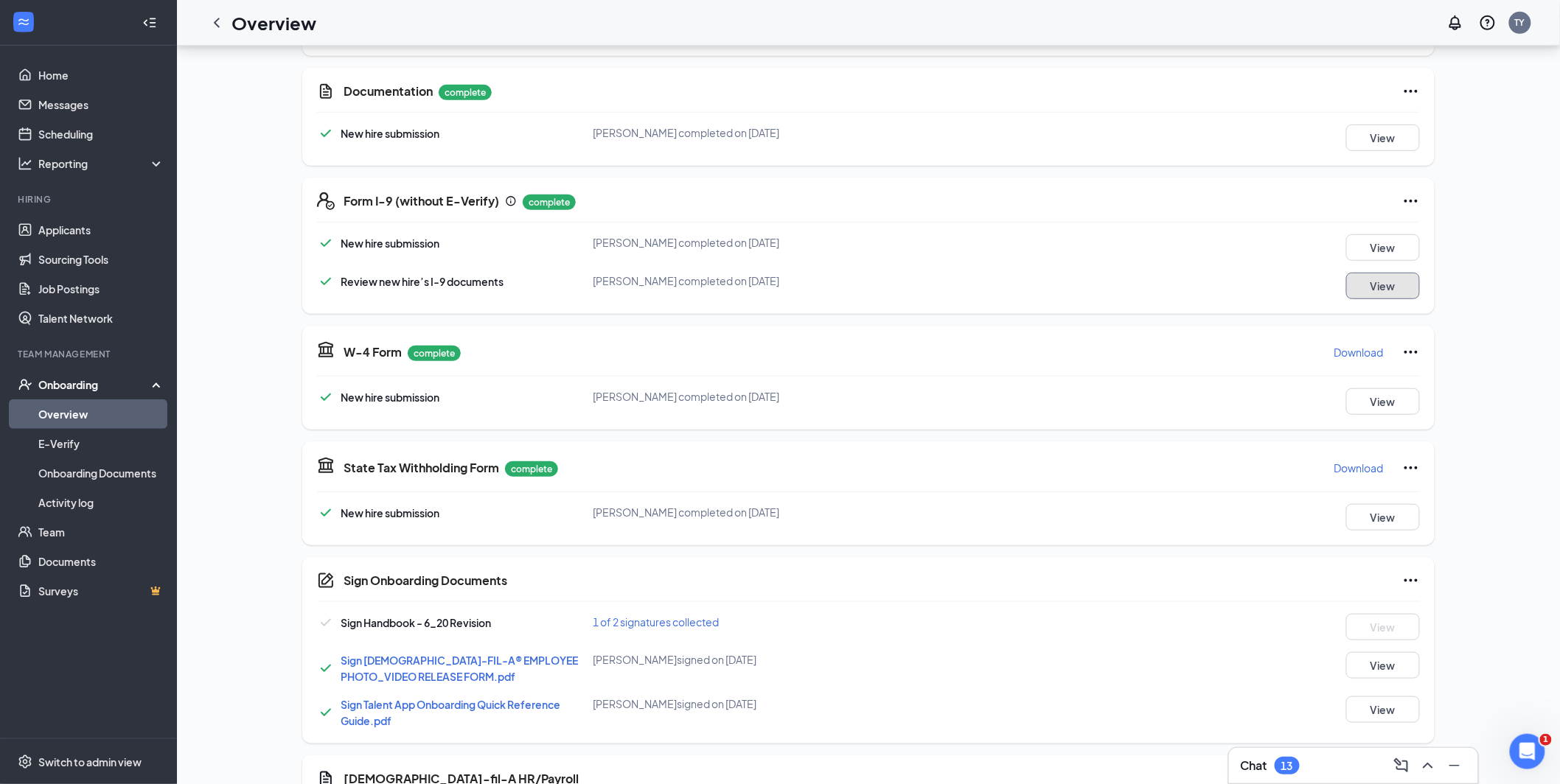
scroll to position [629, 0]
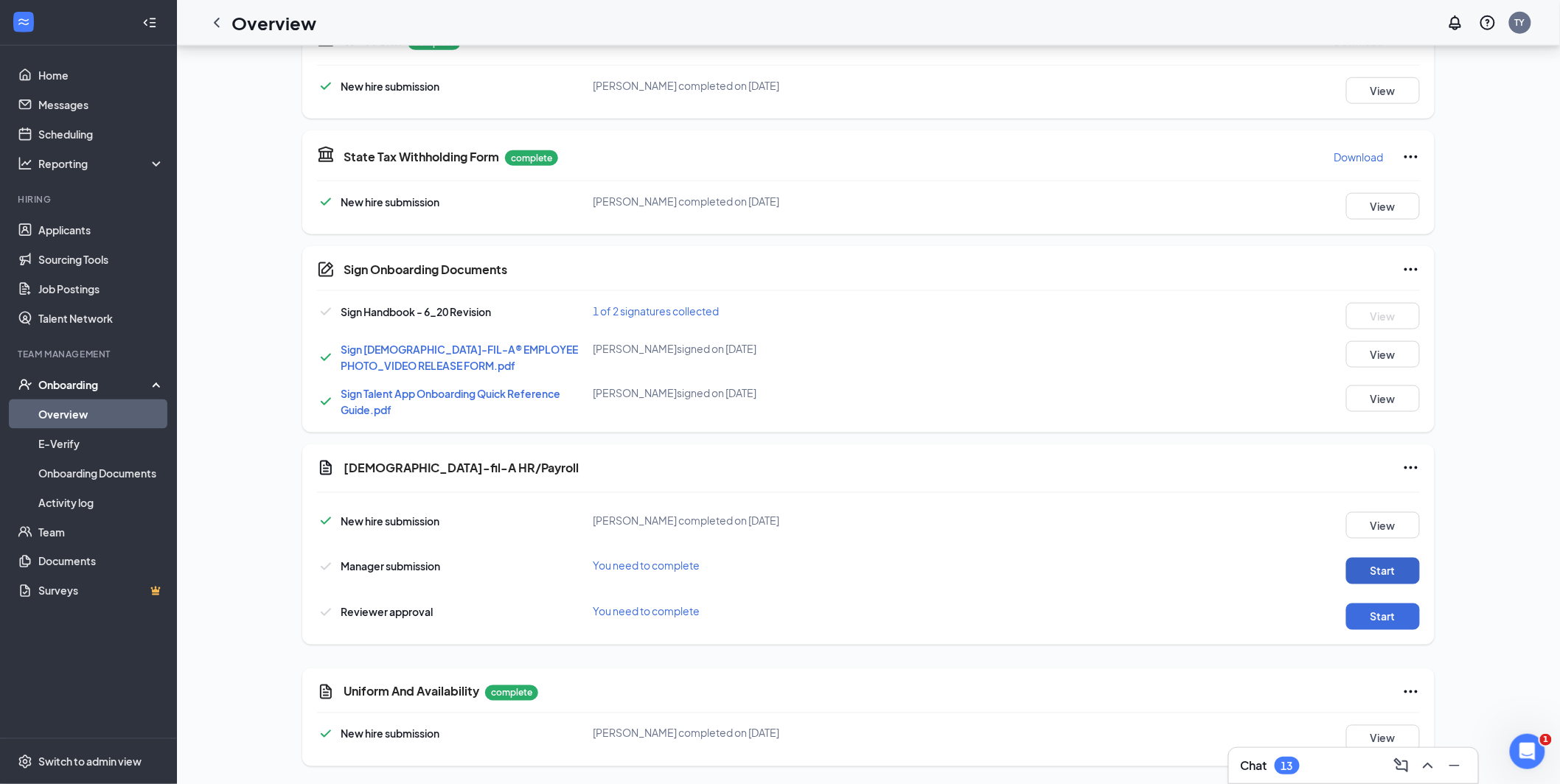
click at [1398, 566] on button "Start" at bounding box center [1383, 570] width 74 height 27
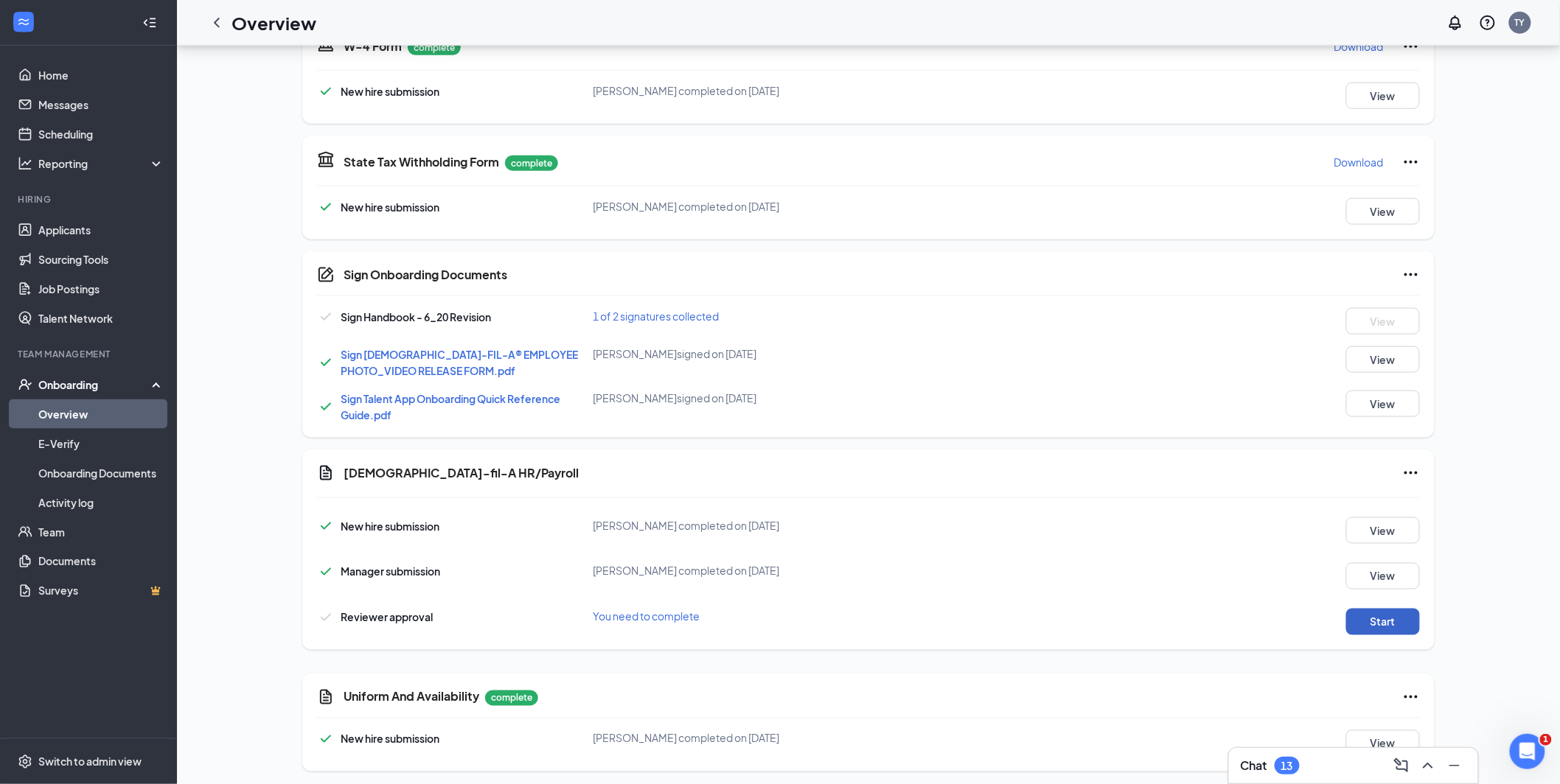
click at [1383, 623] on button "Start" at bounding box center [1383, 622] width 74 height 27
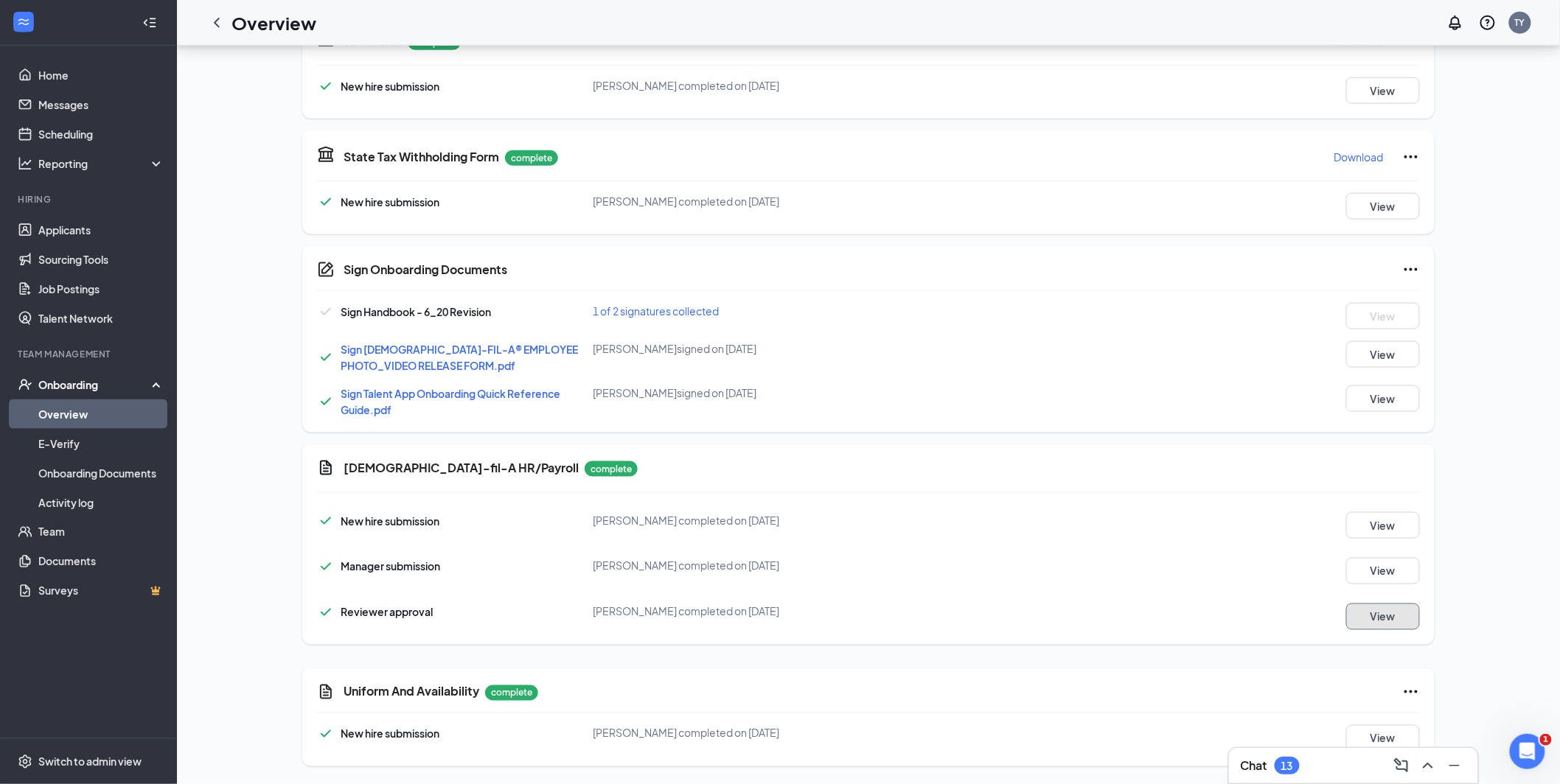
scroll to position [0, 0]
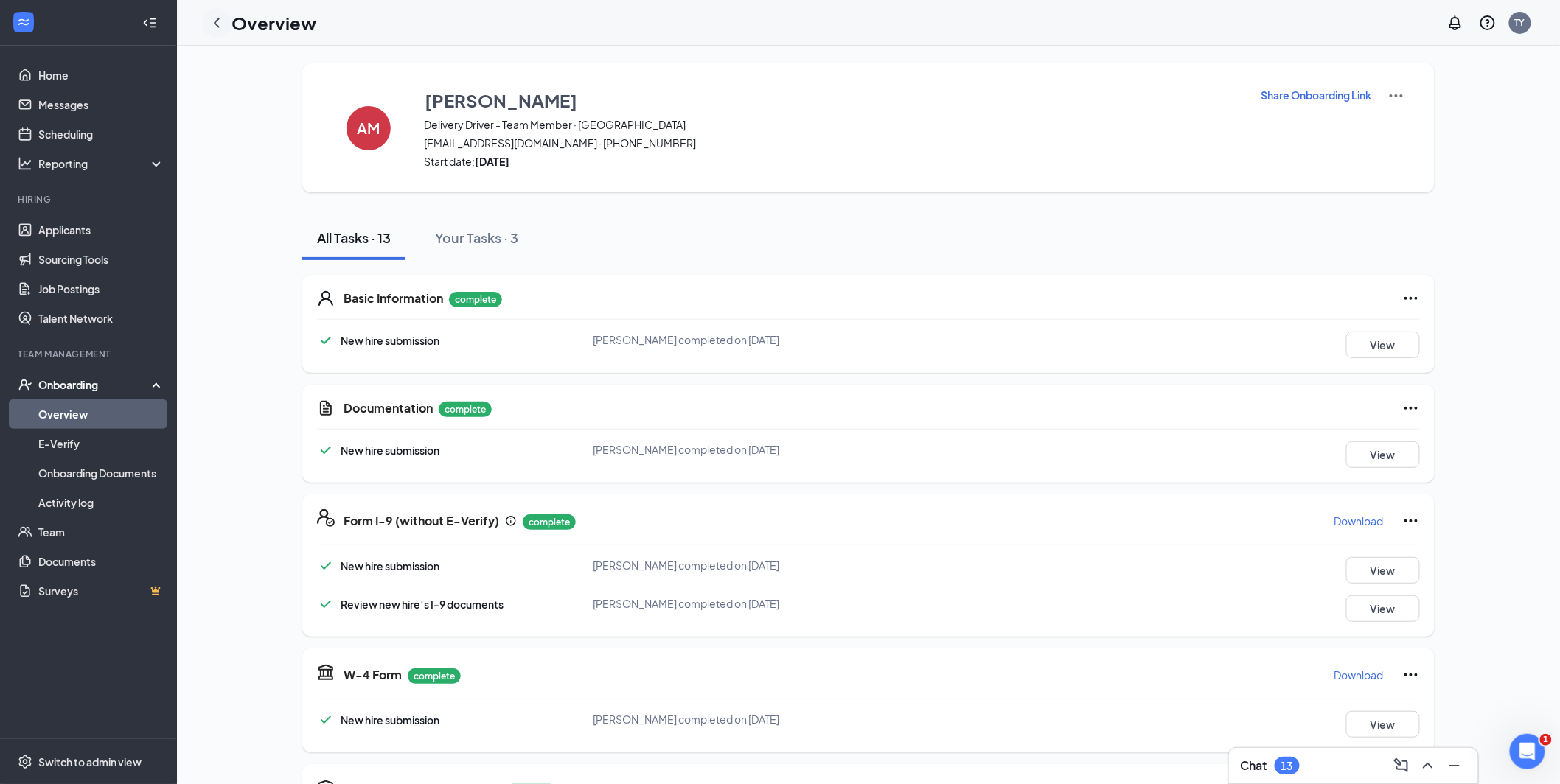
click at [219, 24] on icon "ChevronLeft" at bounding box center [217, 23] width 18 height 18
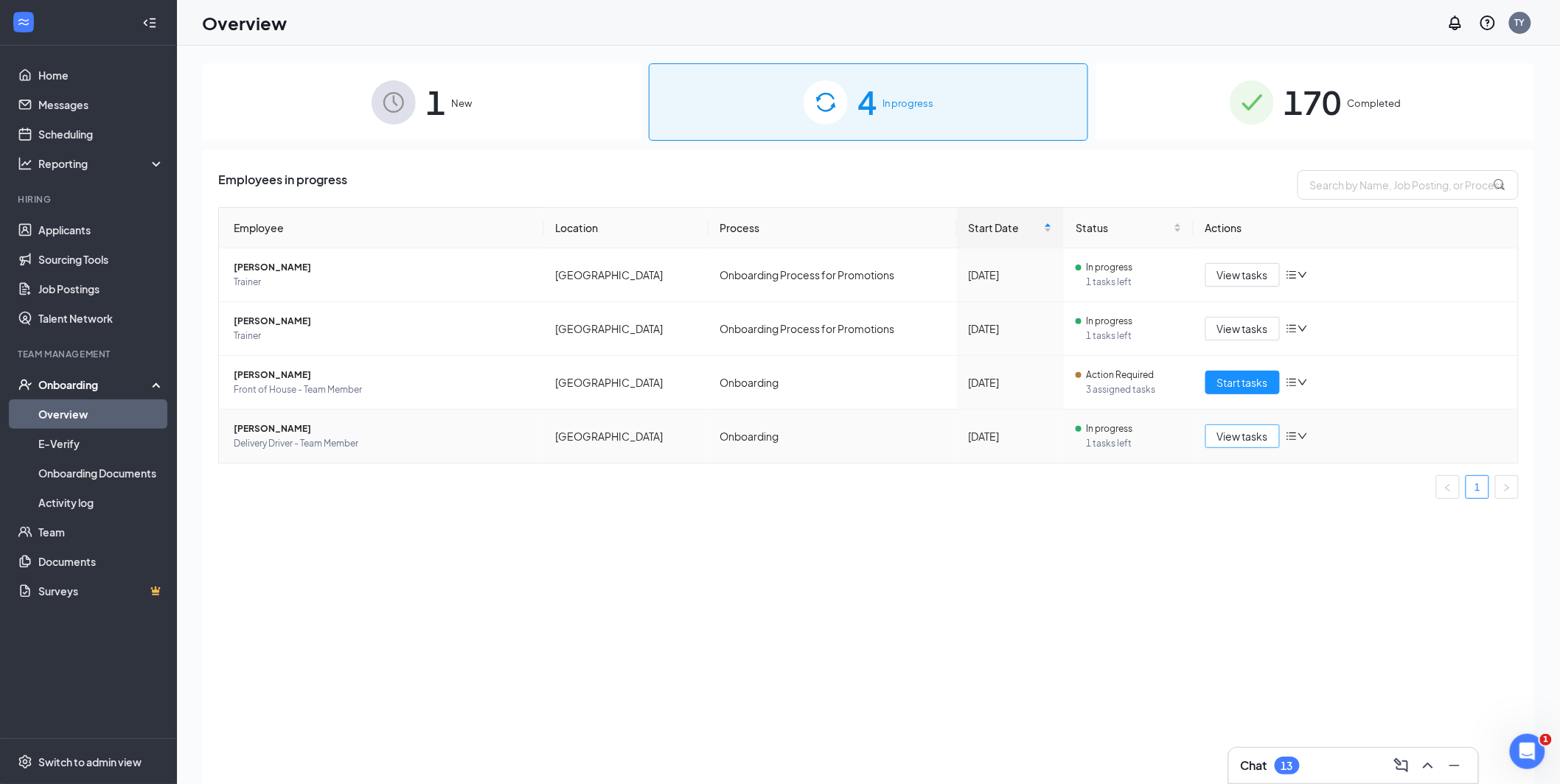
click at [1238, 439] on span "View tasks" at bounding box center [1243, 436] width 51 height 16
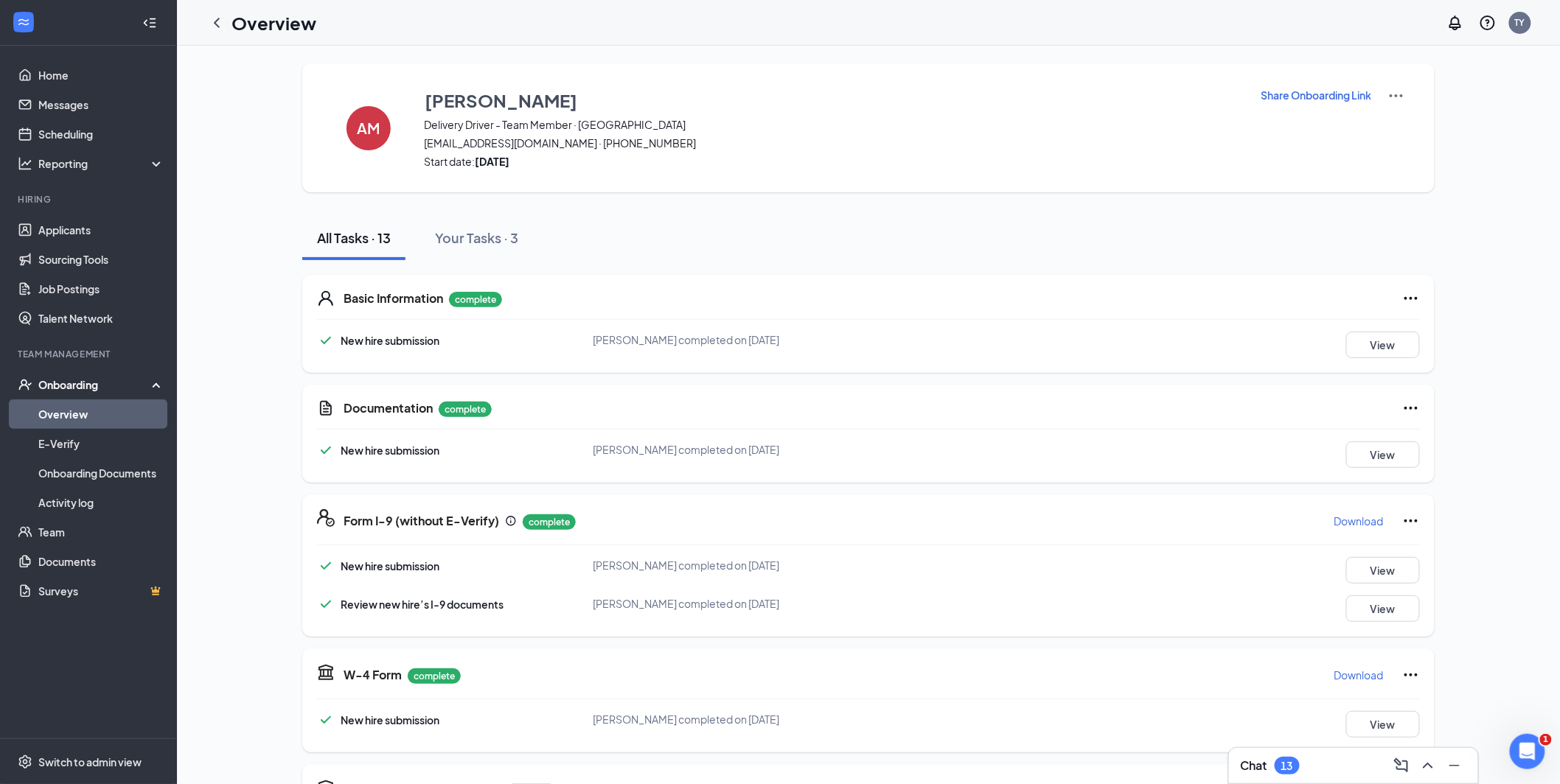
click at [219, 24] on icon "ChevronLeft" at bounding box center [217, 23] width 18 height 18
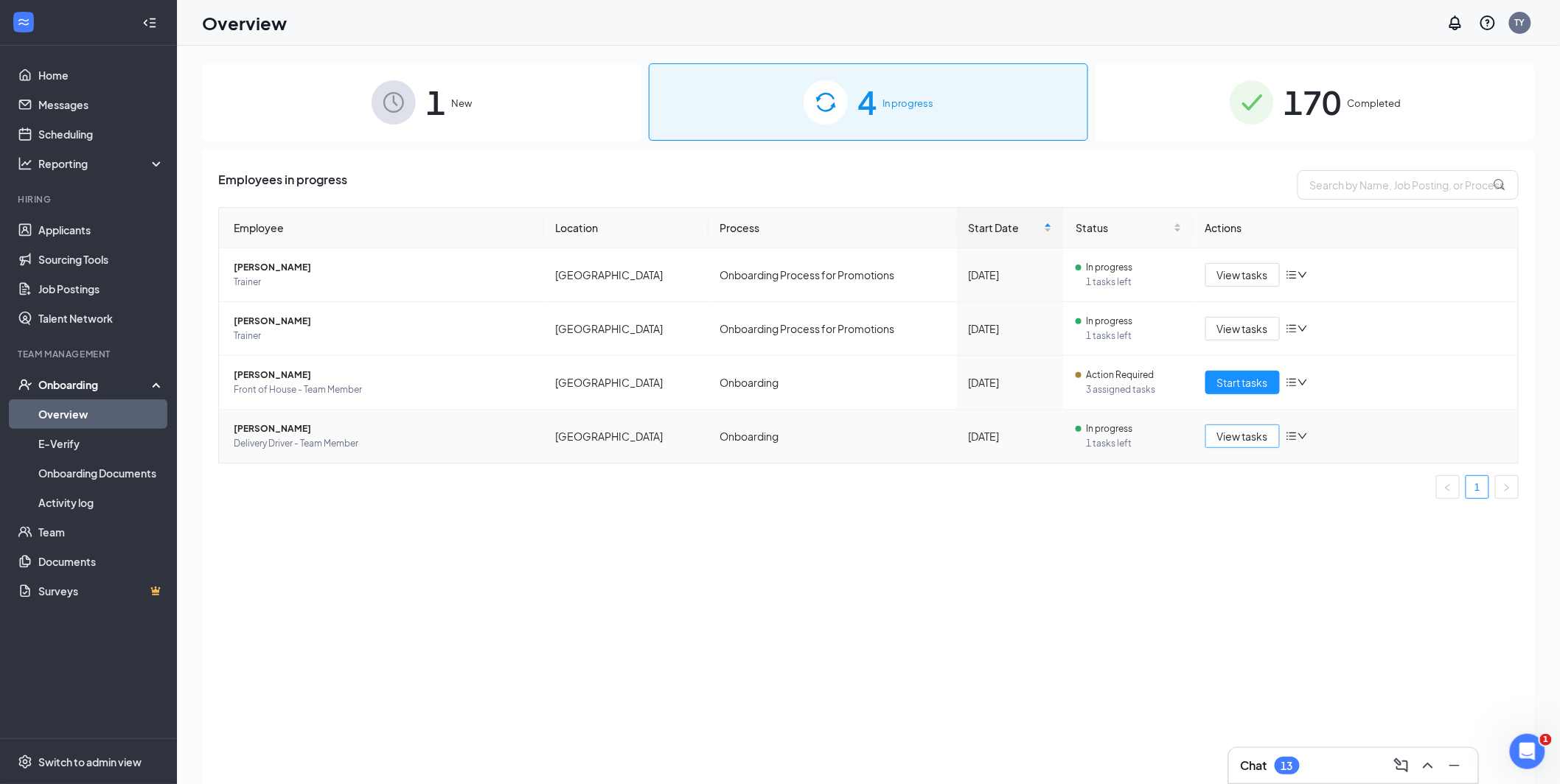
click at [1238, 440] on span "View tasks" at bounding box center [1243, 436] width 51 height 16
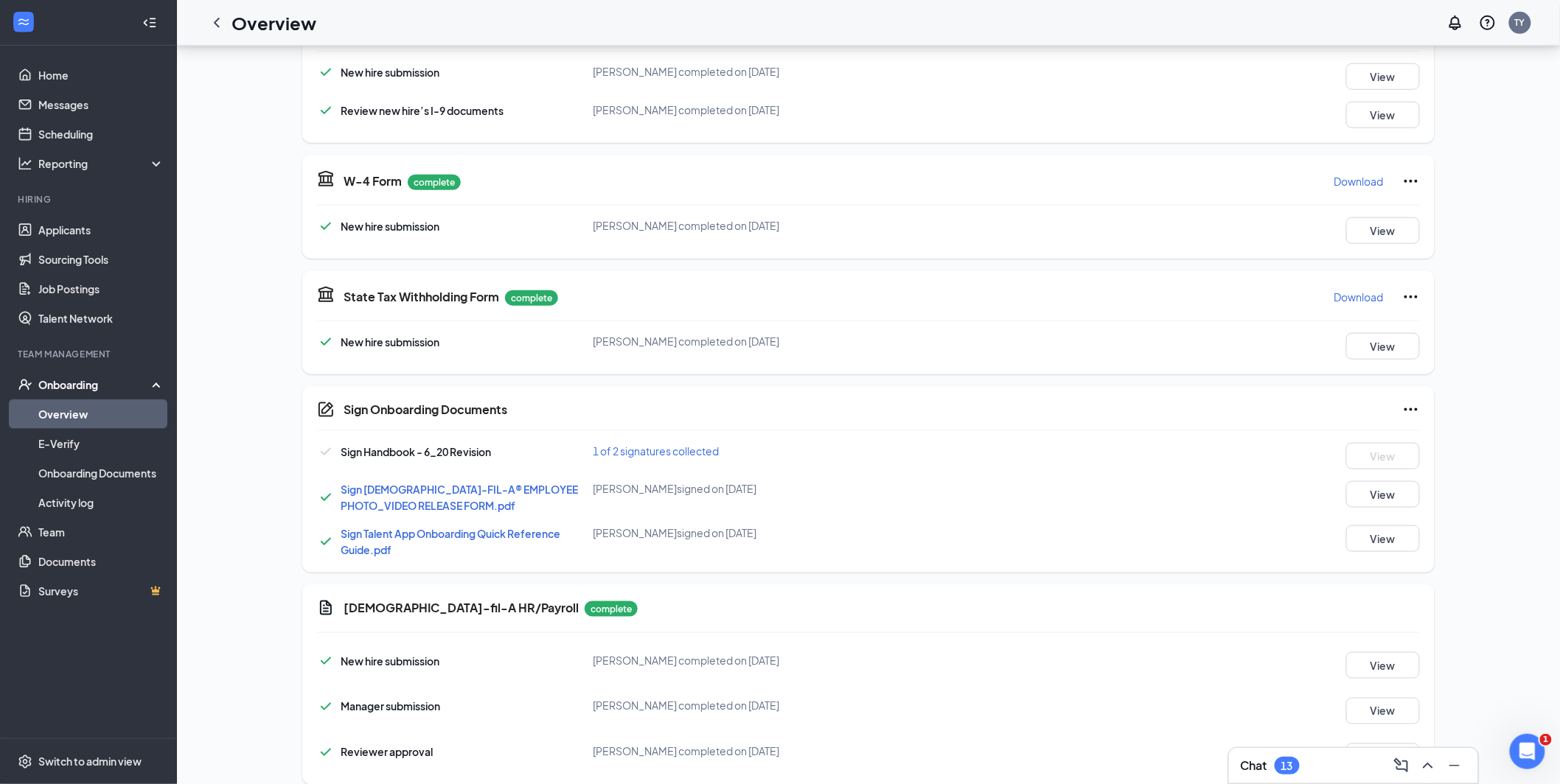
scroll to position [500, 0]
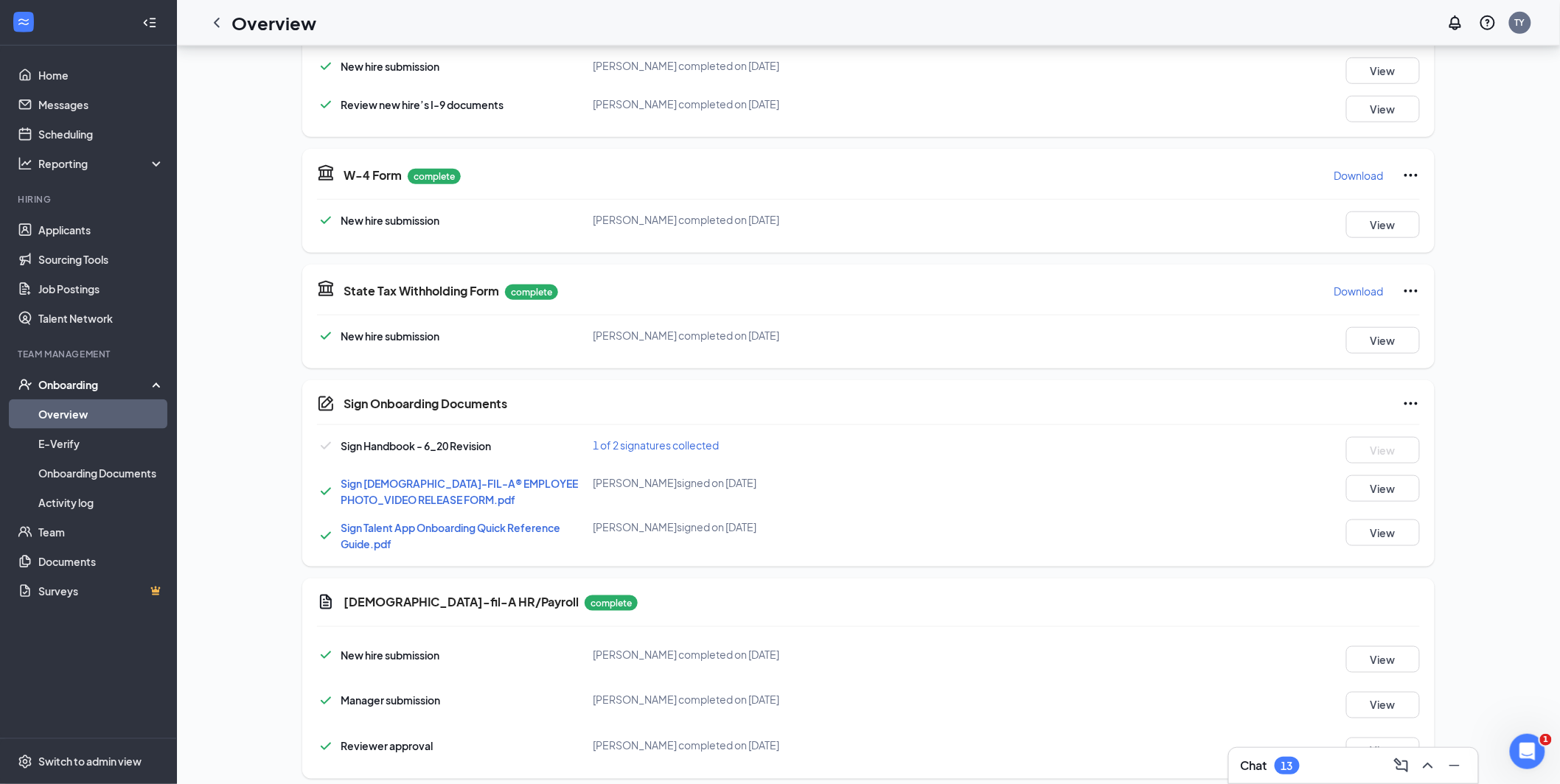
click at [671, 444] on span "1 of 2 signatures collected" at bounding box center [655, 444] width 126 height 13
click at [849, 472] on div "Sign Handbook - 6_20 Revision 1 of 2 signatures collected View Sign [DEMOGRAPHI…" at bounding box center [869, 495] width 1104 height 115
click at [1381, 531] on button "View" at bounding box center [1383, 533] width 74 height 27
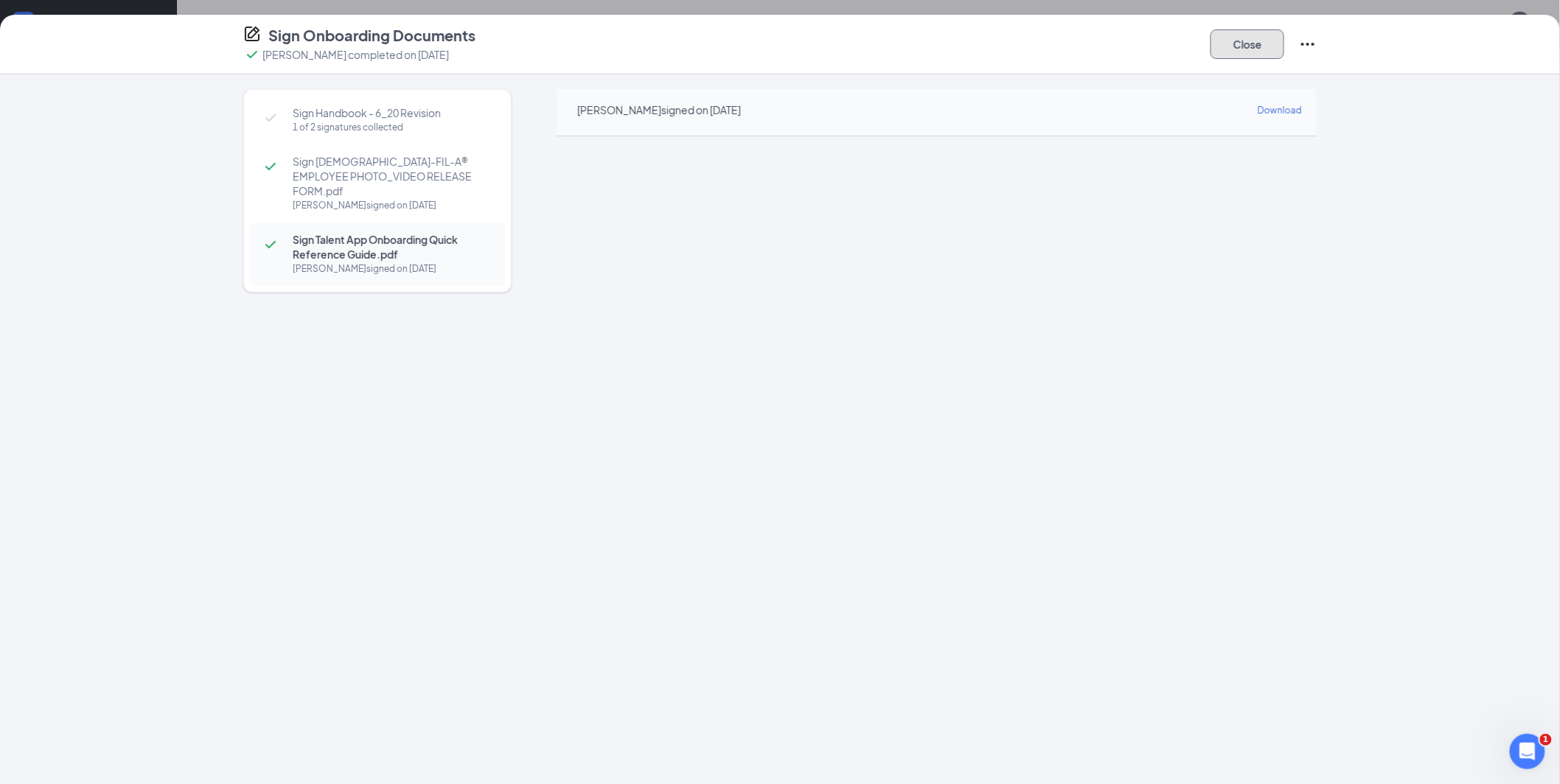
click at [1227, 42] on button "Close" at bounding box center [1248, 45] width 74 height 30
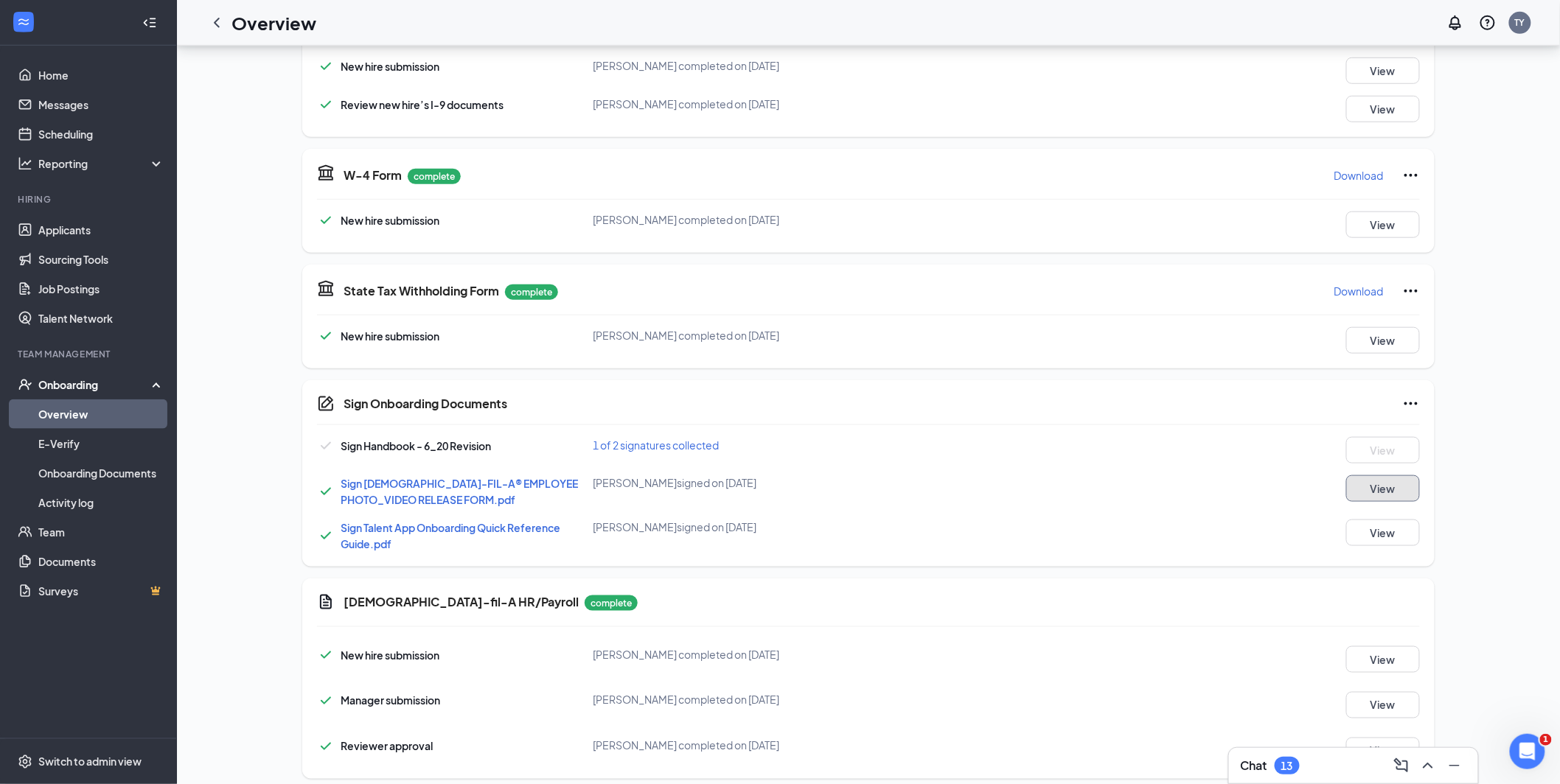
click at [1366, 486] on button "View" at bounding box center [1383, 488] width 74 height 27
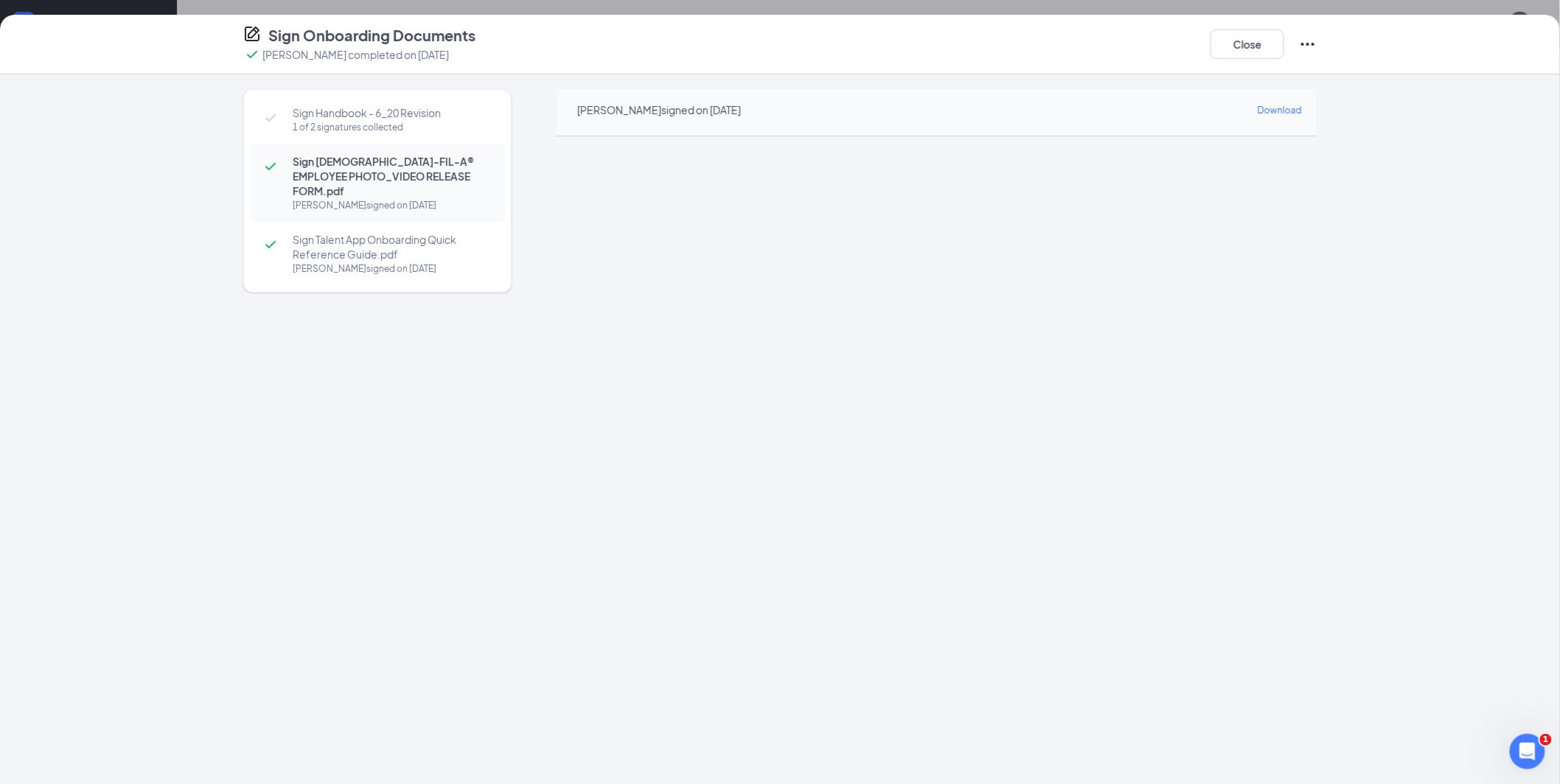
click at [364, 238] on span "Sign Talent App Onboarding Quick Reference Guide.pdf" at bounding box center [391, 247] width 198 height 30
click at [355, 179] on span "Sign [DEMOGRAPHIC_DATA]-FIL-A® EMPLOYEE PHOTO_VIDEO RELEASE FORM.pdf" at bounding box center [391, 176] width 198 height 45
click at [347, 114] on span "Sign Handbook - 6_20 Revision" at bounding box center [391, 112] width 198 height 15
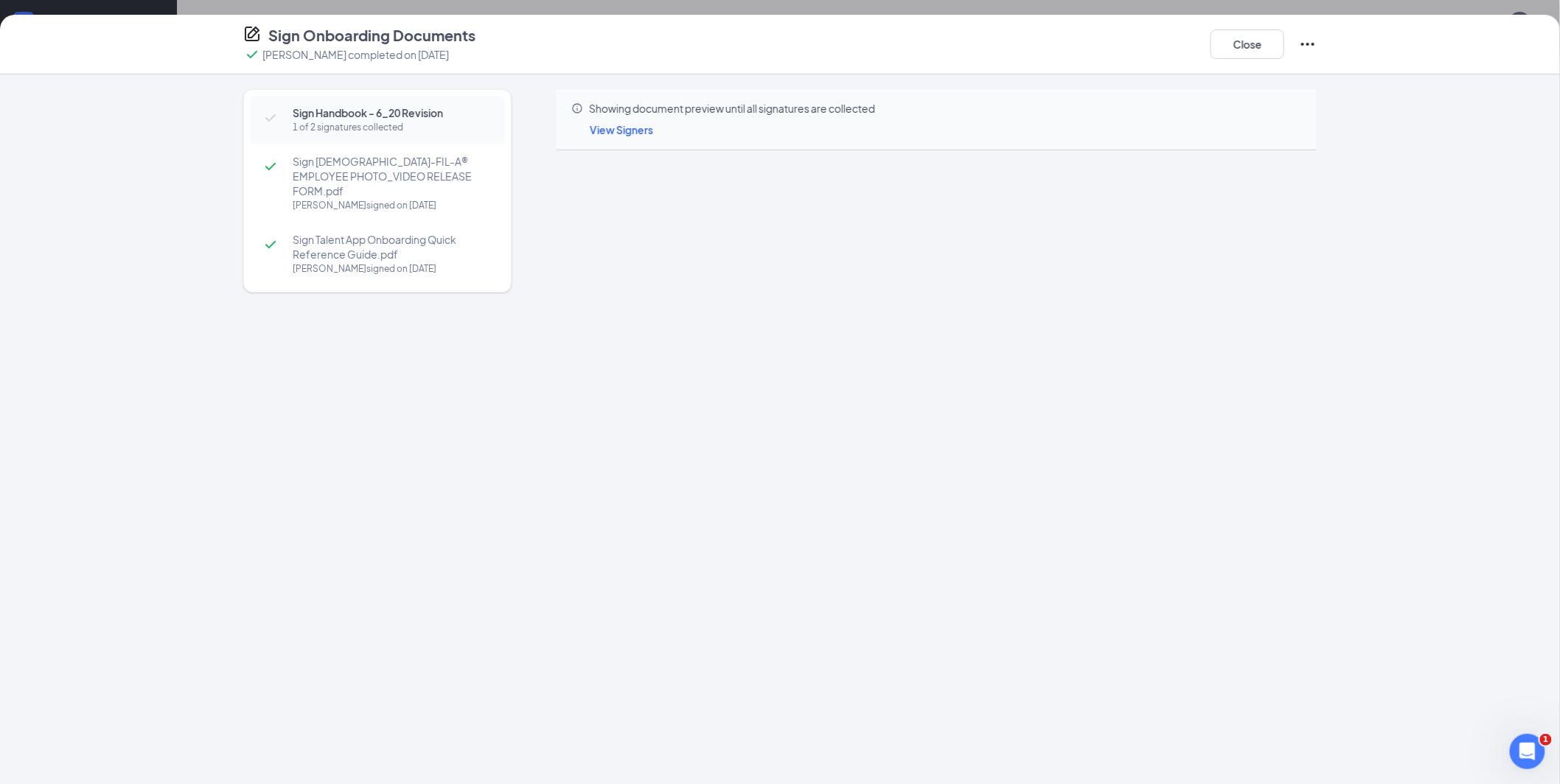
scroll to position [387, 0]
click at [629, 131] on span "View Signers" at bounding box center [621, 129] width 64 height 13
click at [681, 84] on span "Super Admin" at bounding box center [684, 86] width 85 height 15
click at [1247, 53] on button "Close" at bounding box center [1248, 45] width 74 height 30
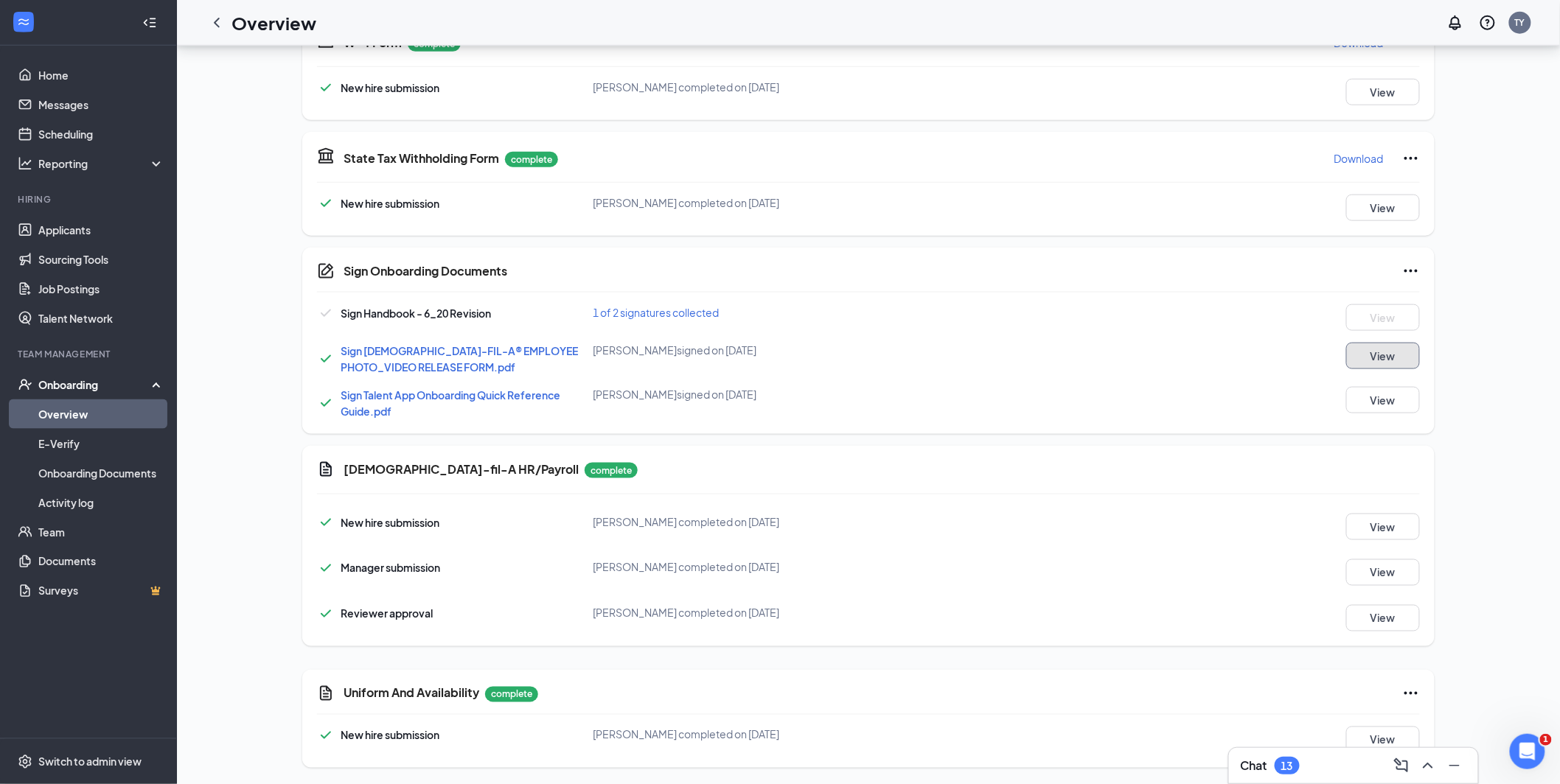
scroll to position [635, 0]
click at [221, 25] on icon "ChevronLeft" at bounding box center [217, 23] width 18 height 18
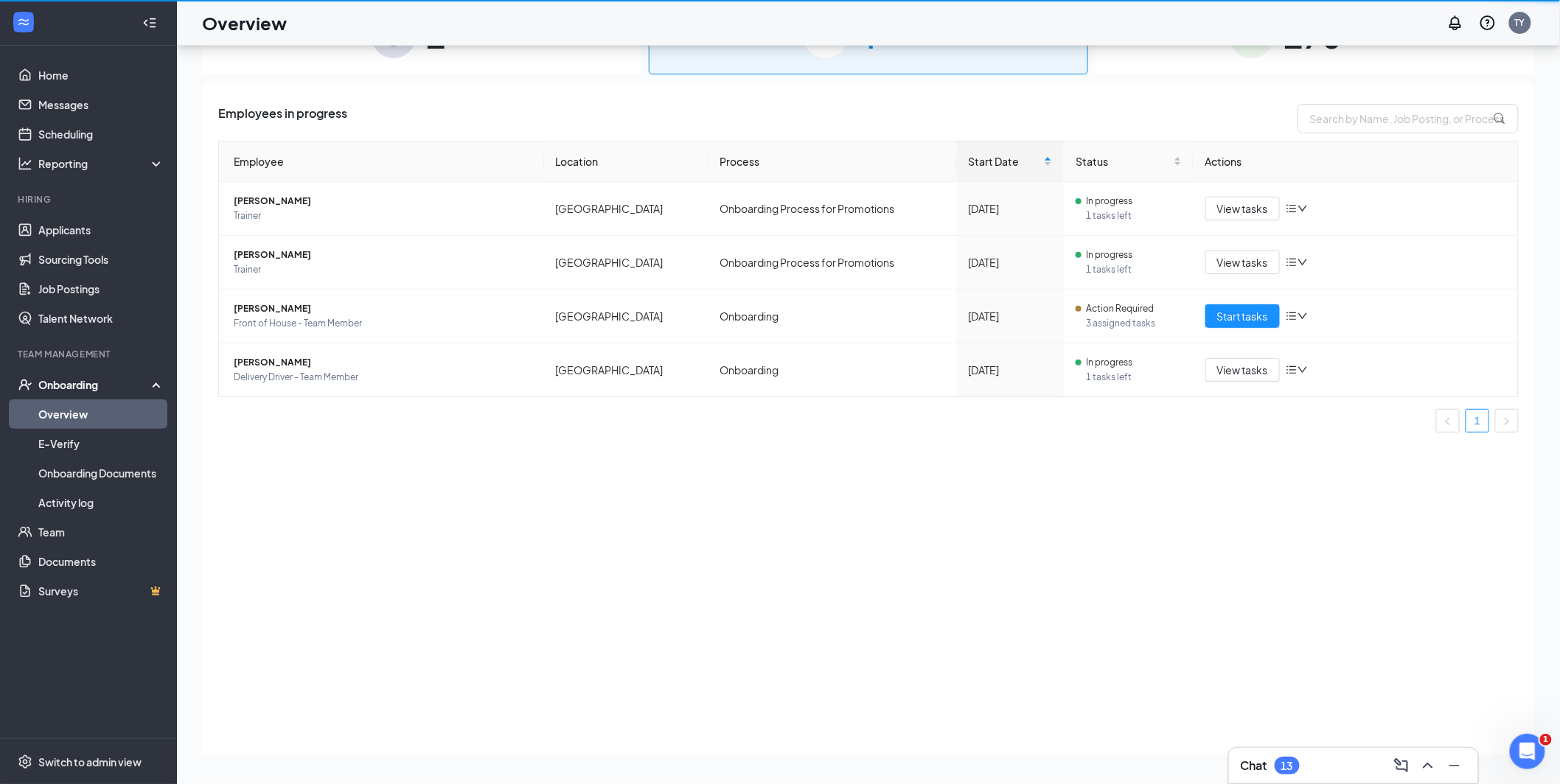
scroll to position [67, 0]
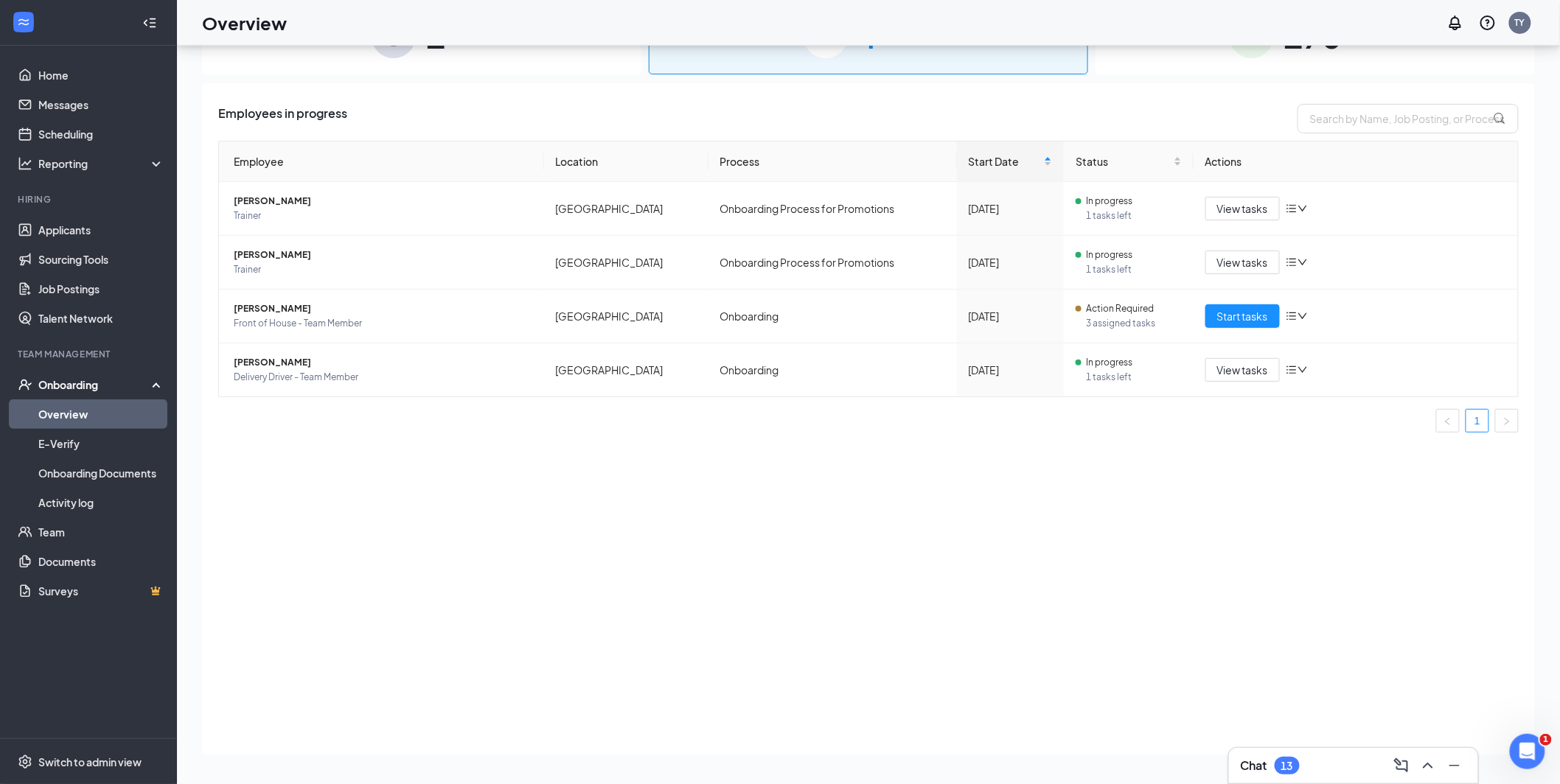
click at [1071, 449] on div "Employees in progress Employee Location Process Start Date Status Actions [PERS…" at bounding box center [868, 419] width 1333 height 672
